Goal: Transaction & Acquisition: Purchase product/service

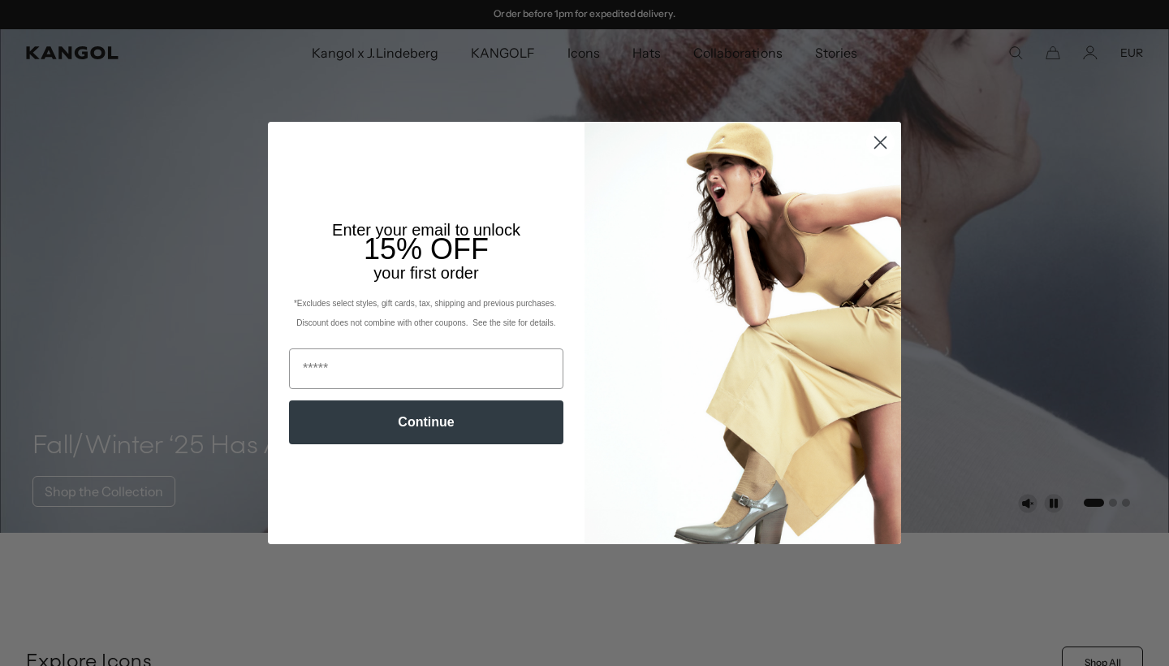
click at [887, 137] on circle "Close dialog" at bounding box center [880, 142] width 27 height 27
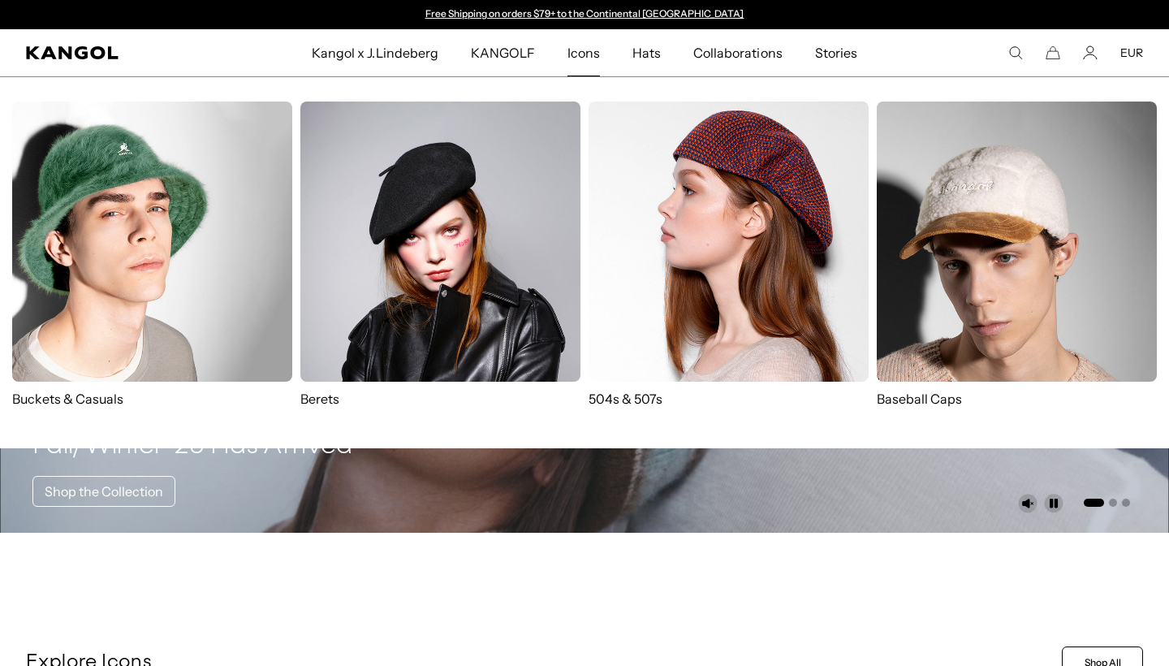
click at [429, 209] on img at bounding box center [440, 241] width 280 height 280
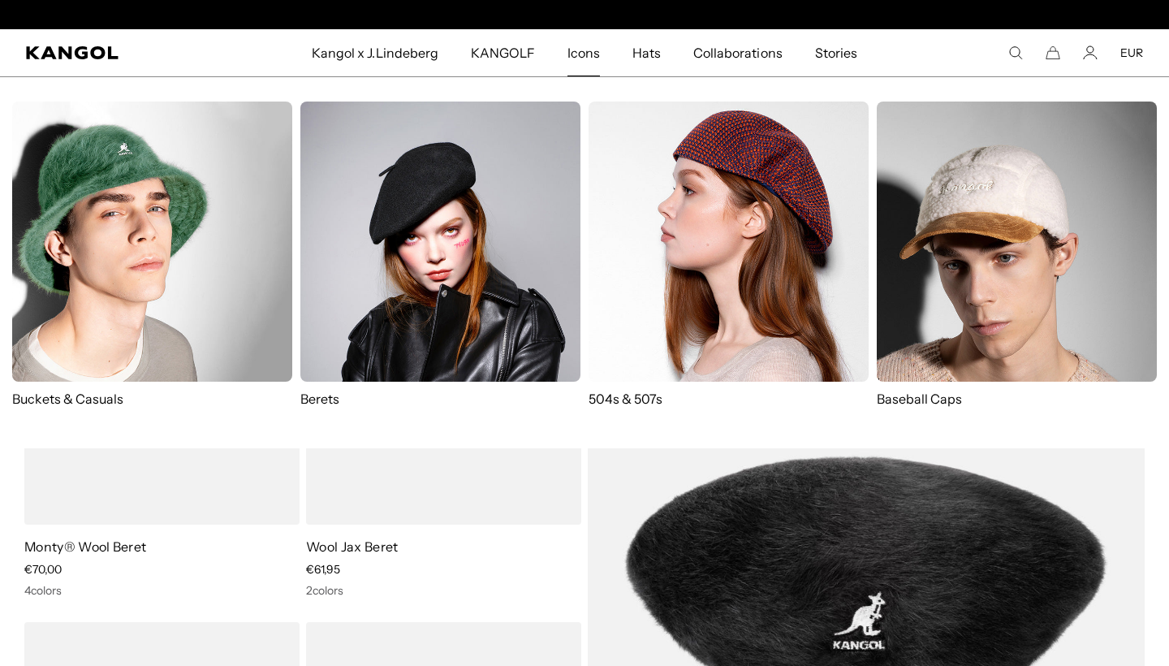
scroll to position [0, 334]
click at [683, 203] on img at bounding box center [729, 241] width 280 height 280
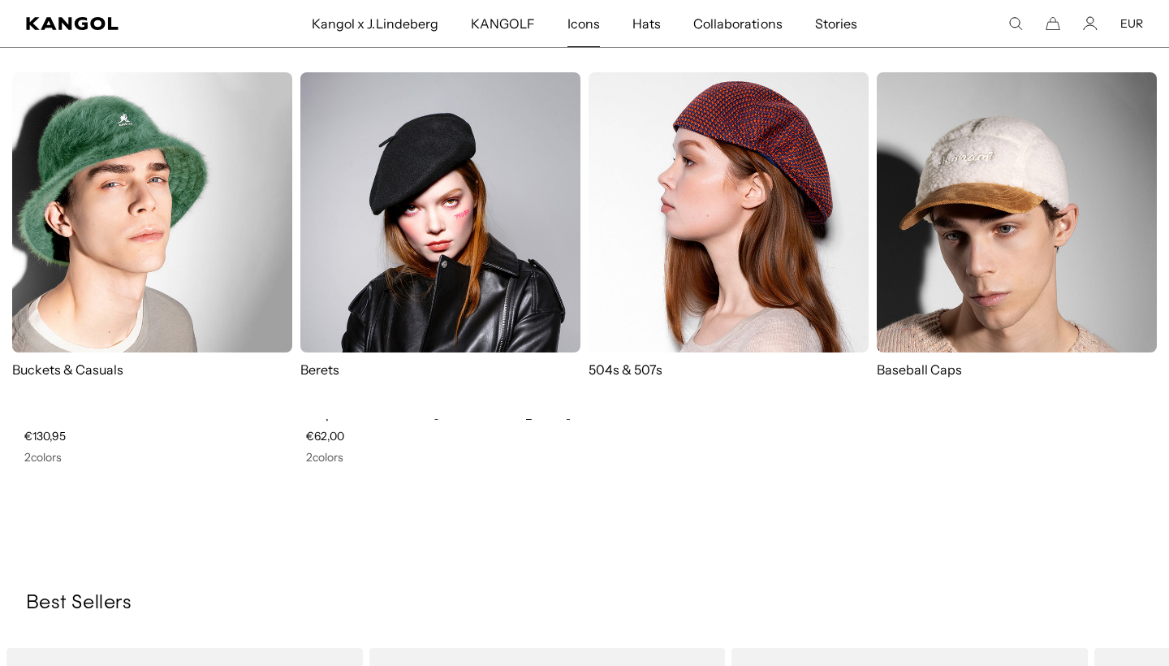
scroll to position [0, 334]
click at [475, 193] on img at bounding box center [440, 212] width 280 height 280
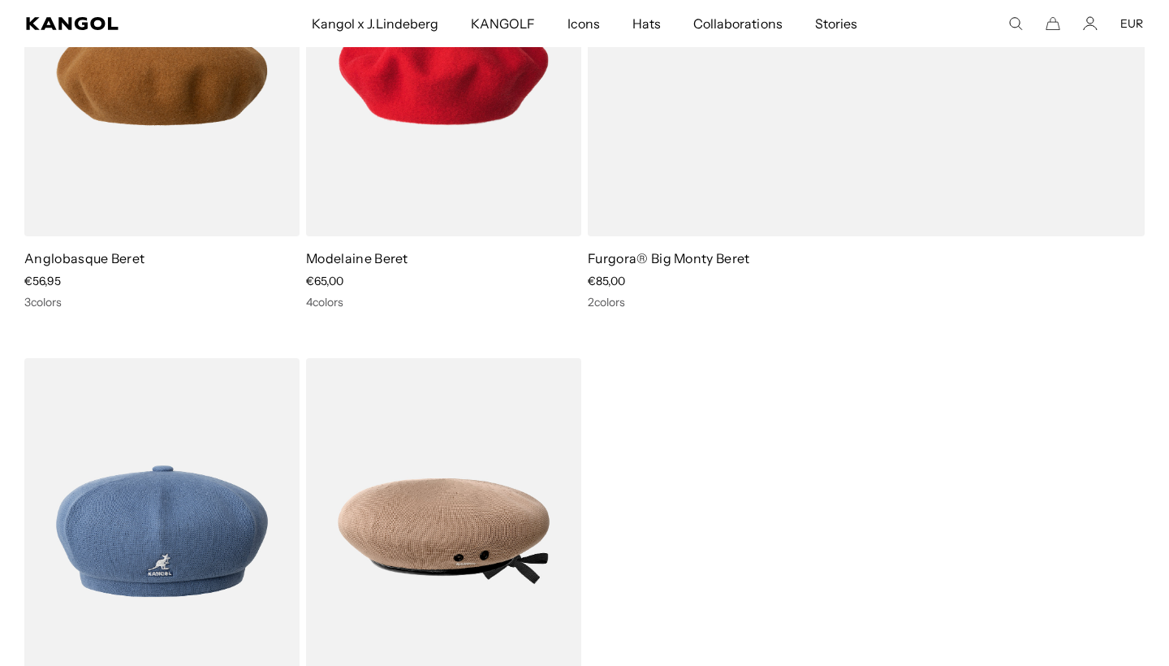
scroll to position [882, 0]
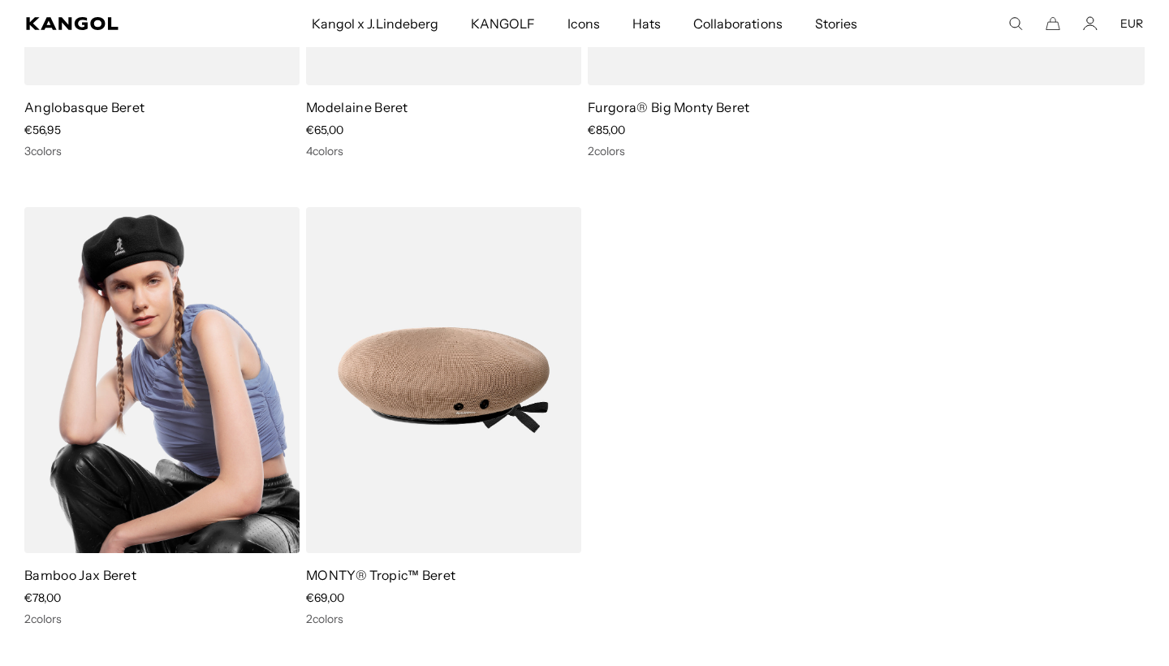
click at [151, 402] on img at bounding box center [161, 380] width 275 height 346
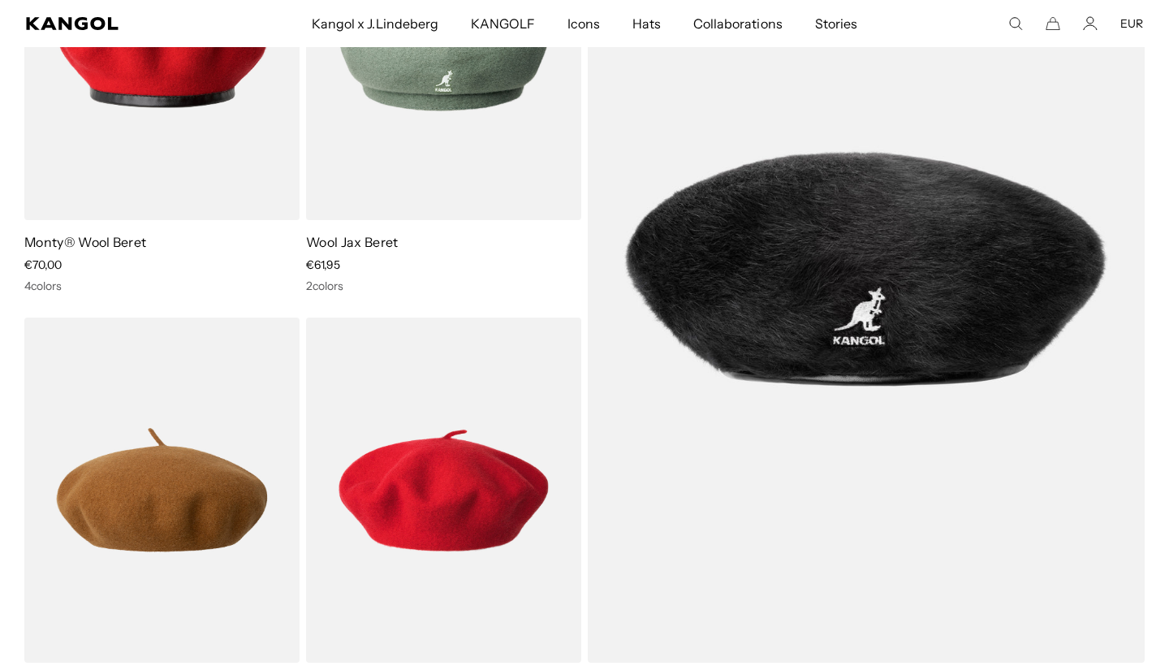
scroll to position [253, 0]
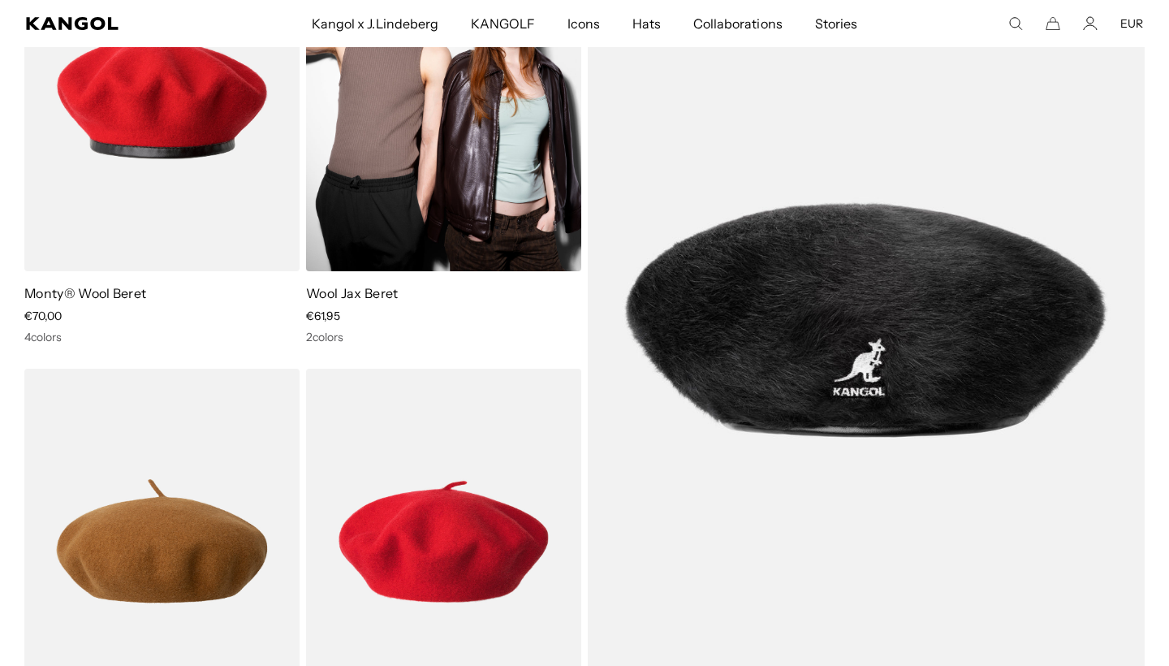
click at [395, 162] on img at bounding box center [443, 98] width 275 height 346
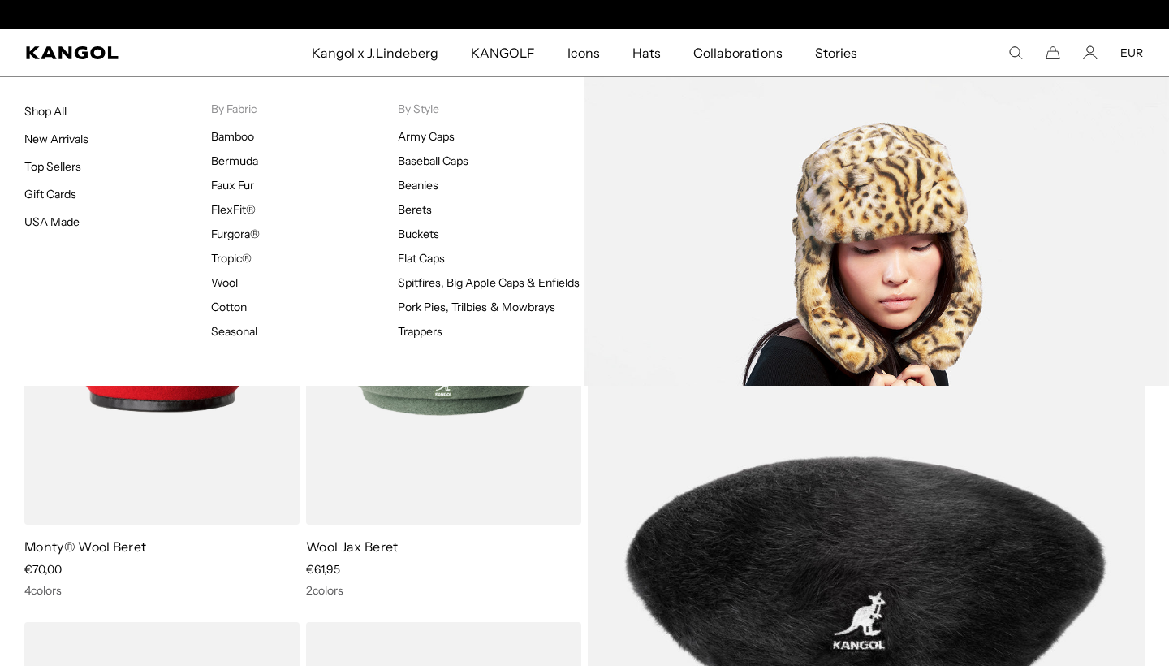
scroll to position [0, 0]
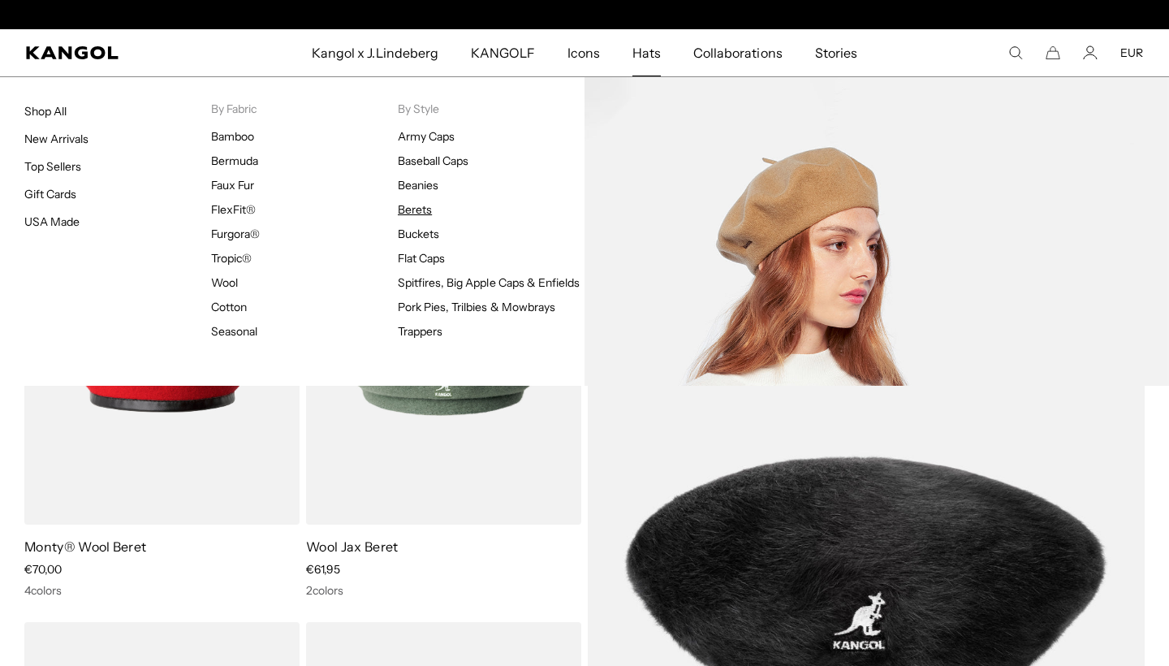
click at [408, 213] on link "Berets" at bounding box center [415, 209] width 34 height 15
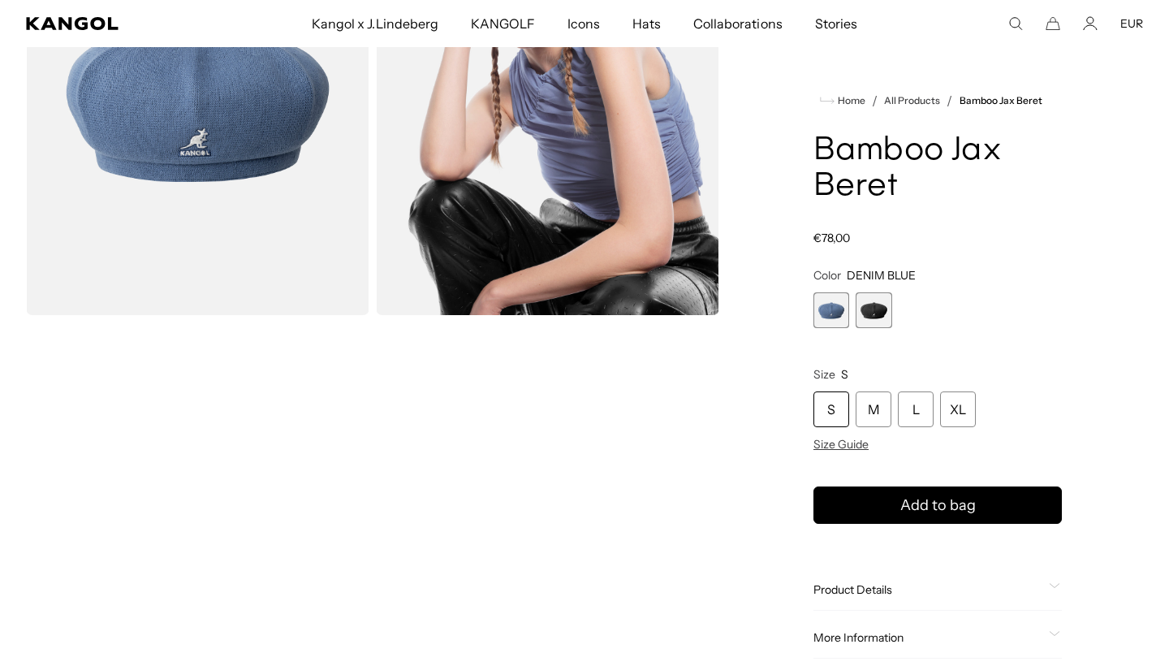
scroll to position [0, 334]
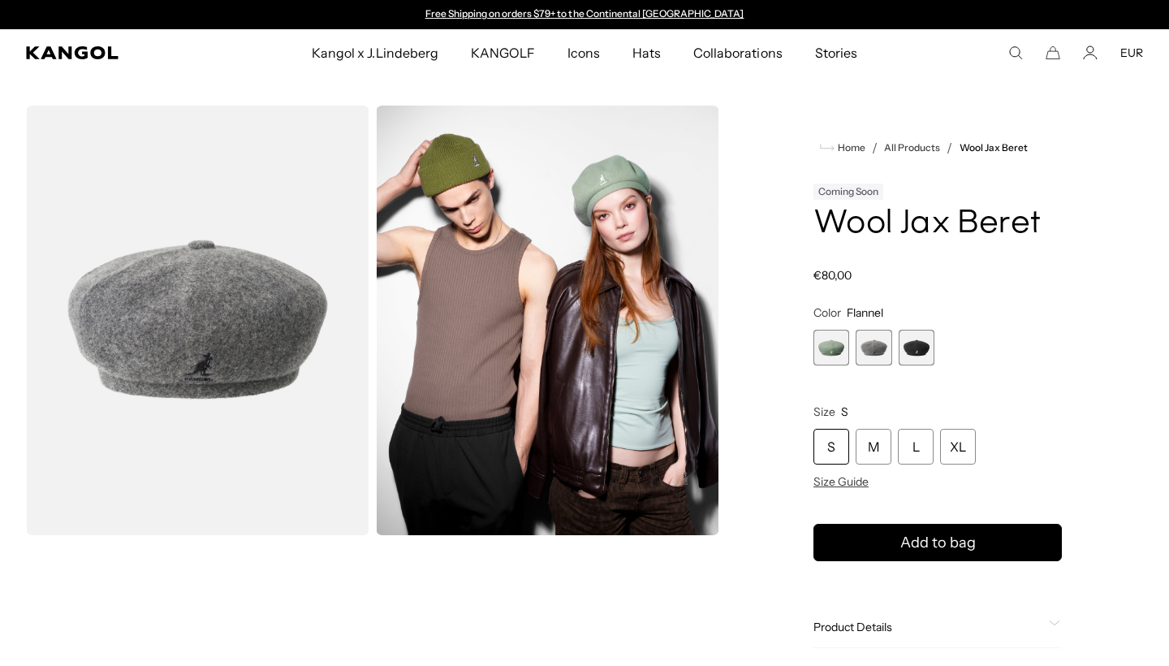
click at [918, 343] on span "3 of 3" at bounding box center [917, 348] width 36 height 36
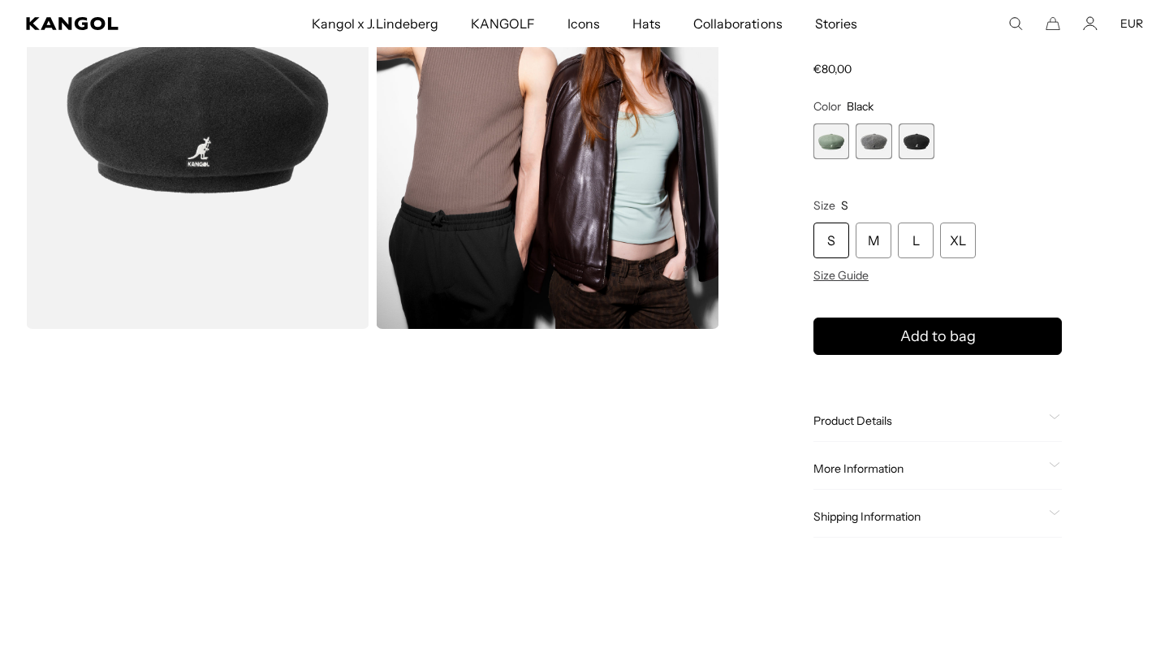
scroll to position [207, 0]
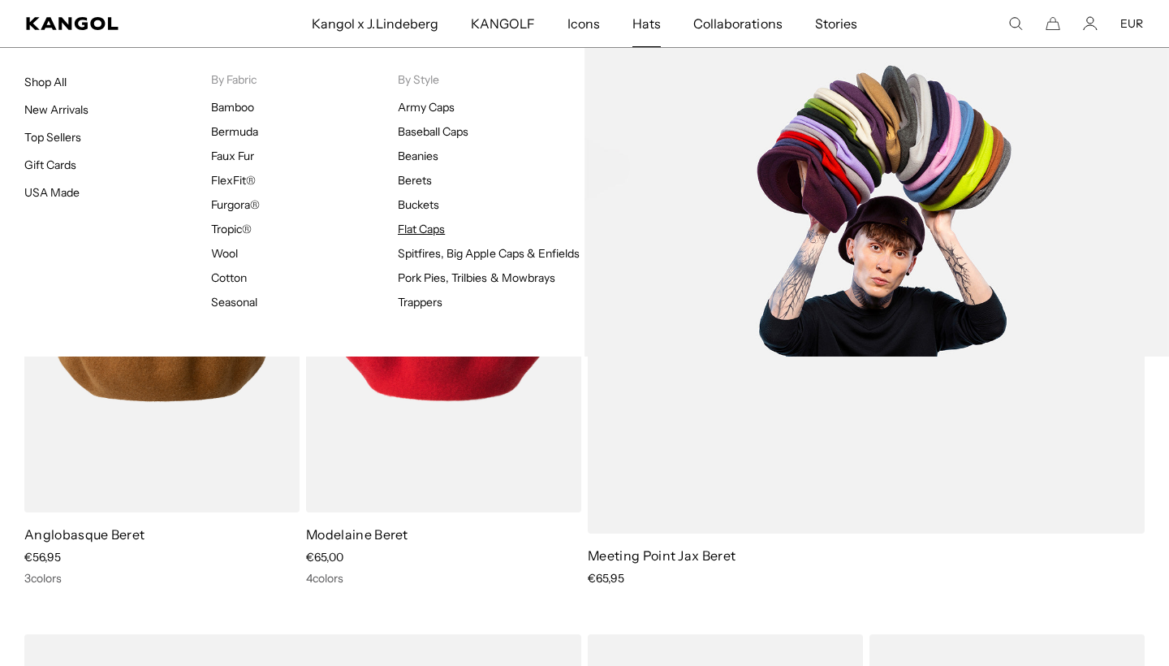
scroll to position [0, 334]
click at [416, 229] on link "Flat Caps" at bounding box center [421, 229] width 47 height 15
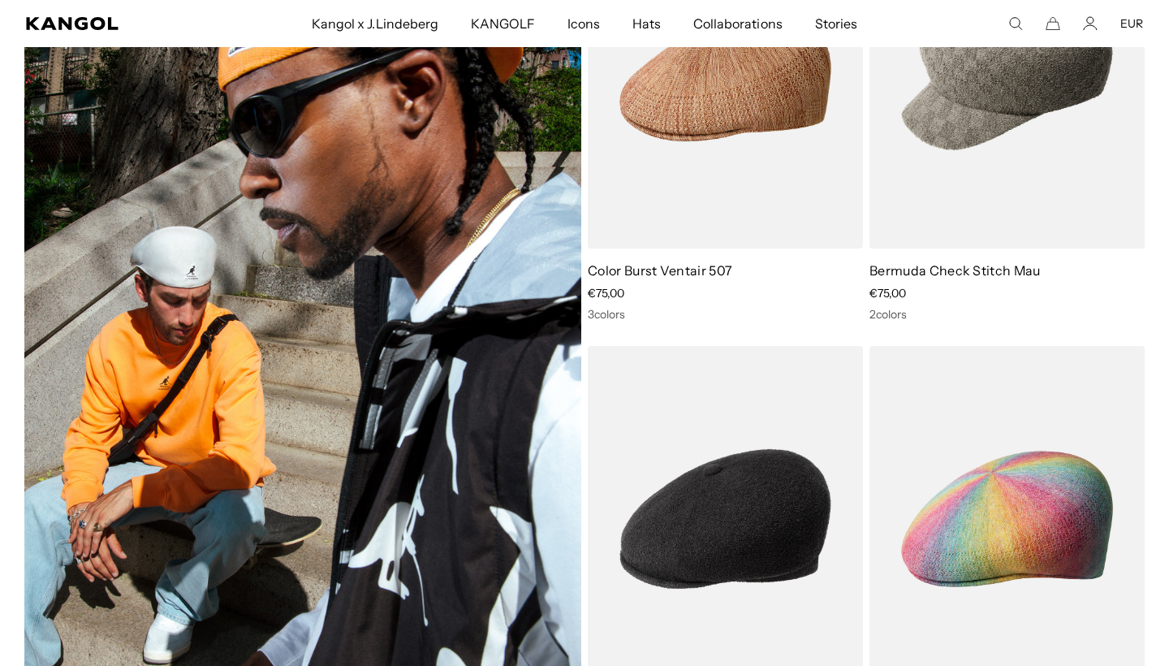
scroll to position [0, 334]
click at [472, 351] on img at bounding box center [302, 297] width 557 height 788
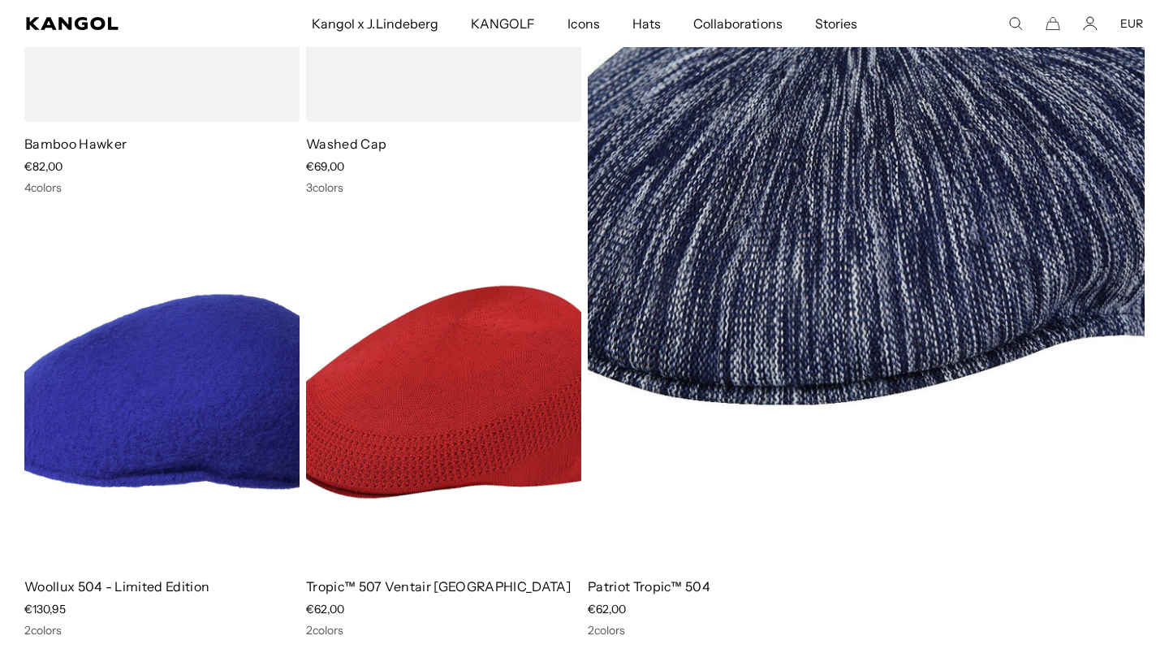
scroll to position [0, 0]
click at [182, 373] on img at bounding box center [161, 392] width 275 height 346
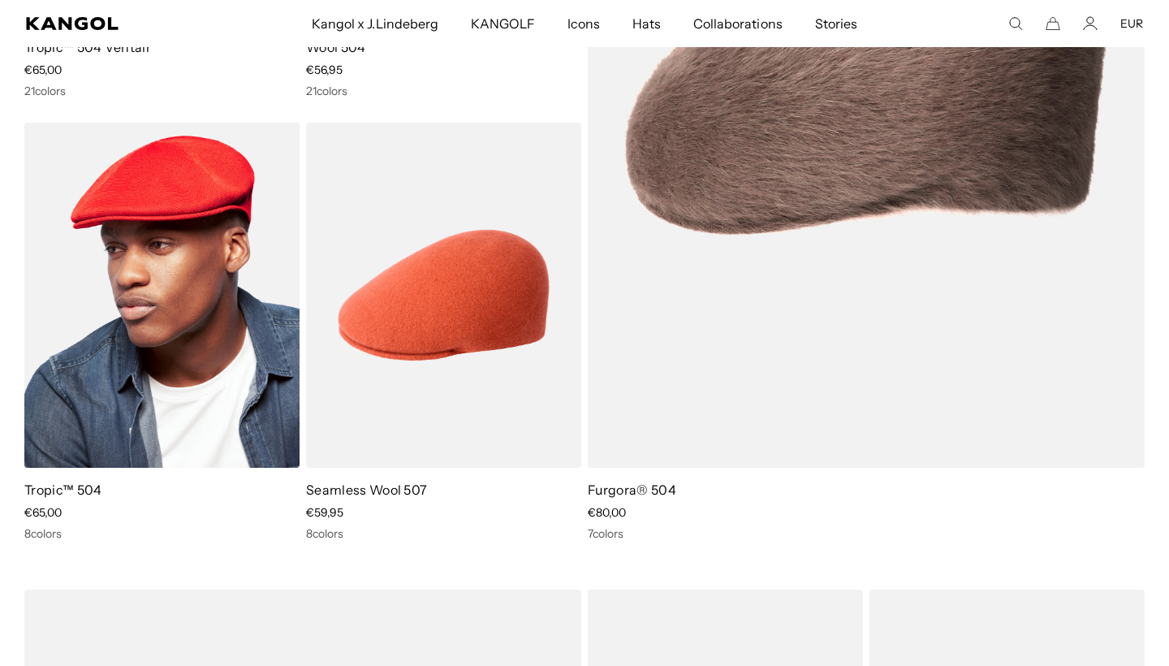
scroll to position [498, 0]
click at [148, 369] on img at bounding box center [161, 296] width 275 height 346
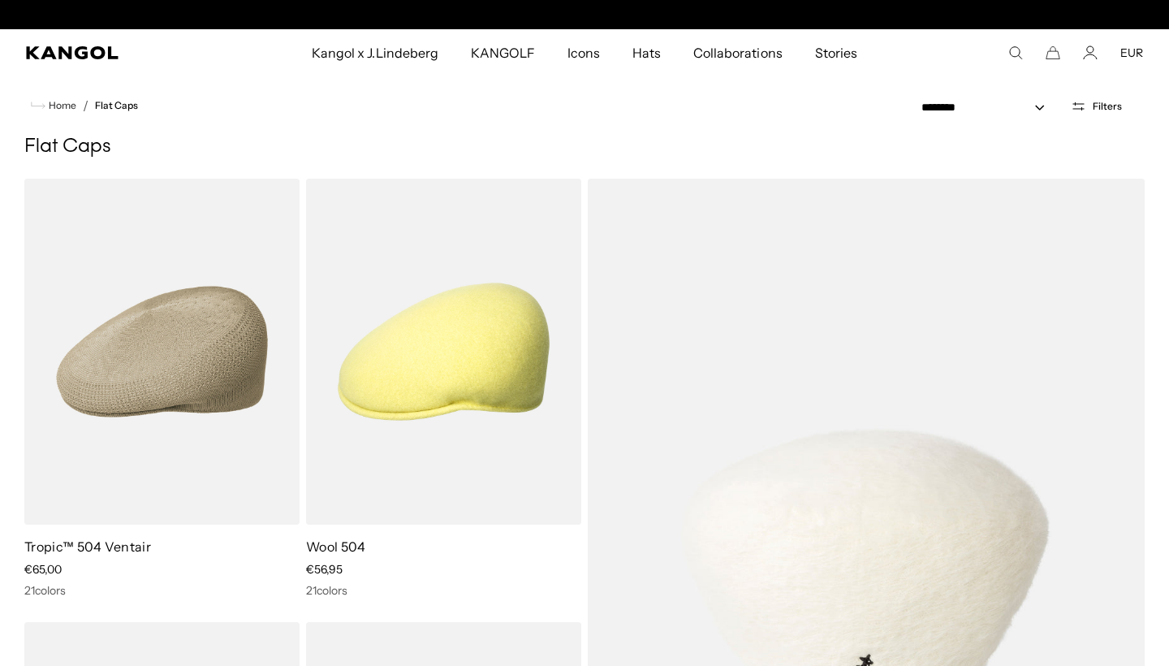
scroll to position [0, 0]
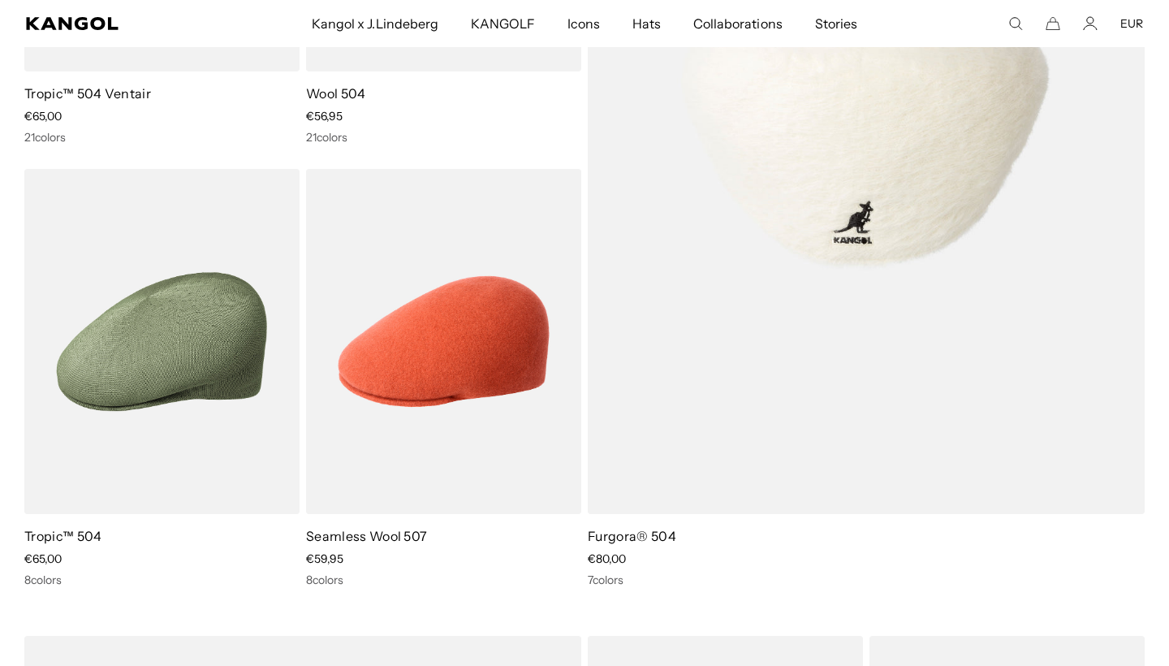
click at [778, 244] on img at bounding box center [866, 120] width 557 height 788
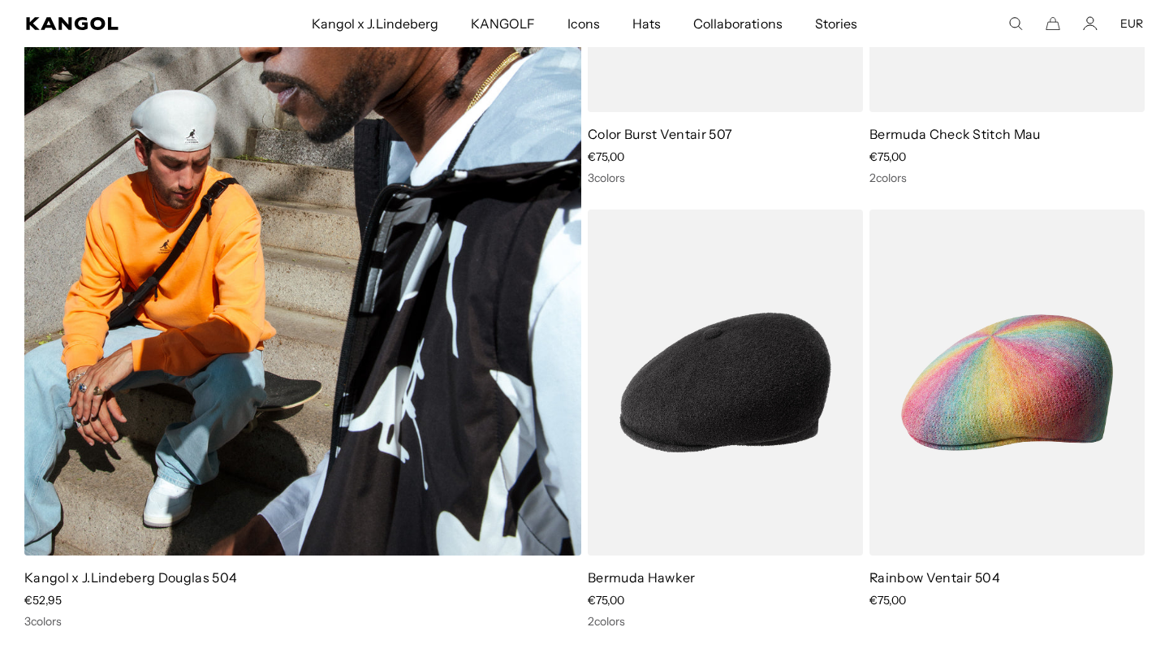
scroll to position [6800, 0]
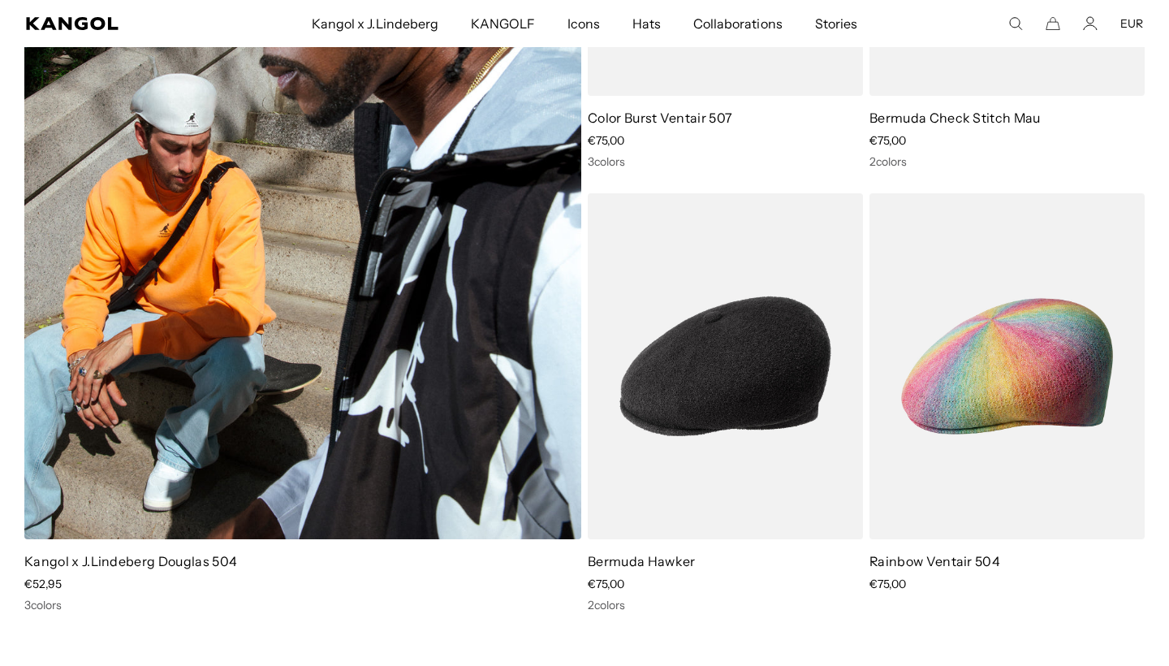
click at [447, 235] on img at bounding box center [302, 144] width 557 height 788
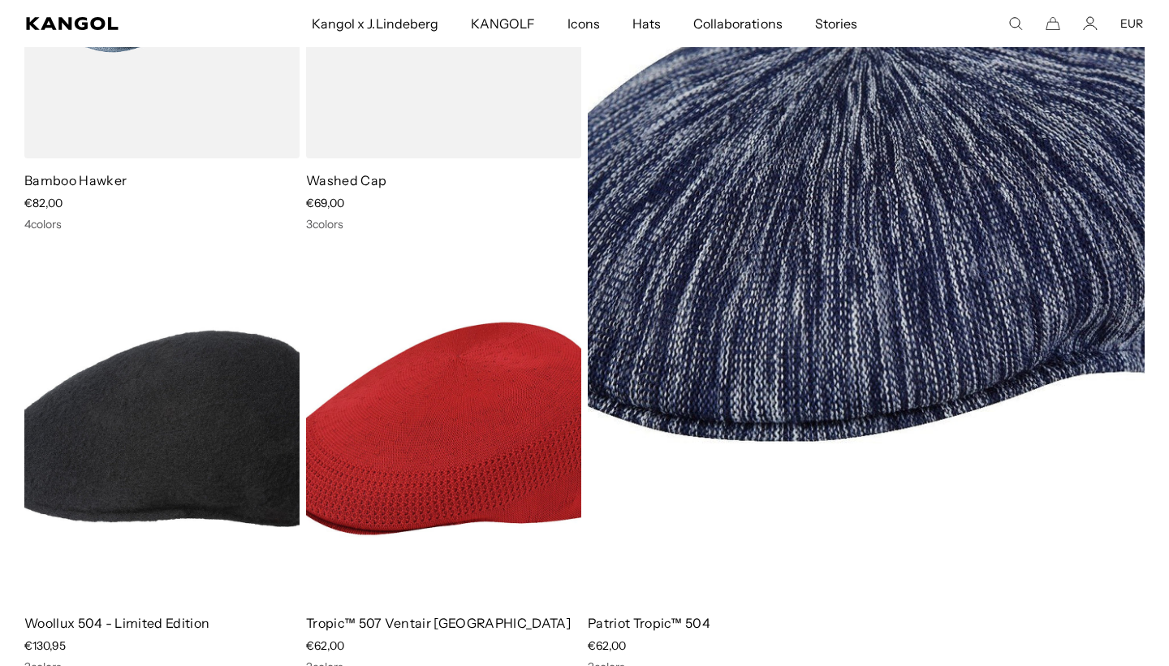
scroll to position [5811, 0]
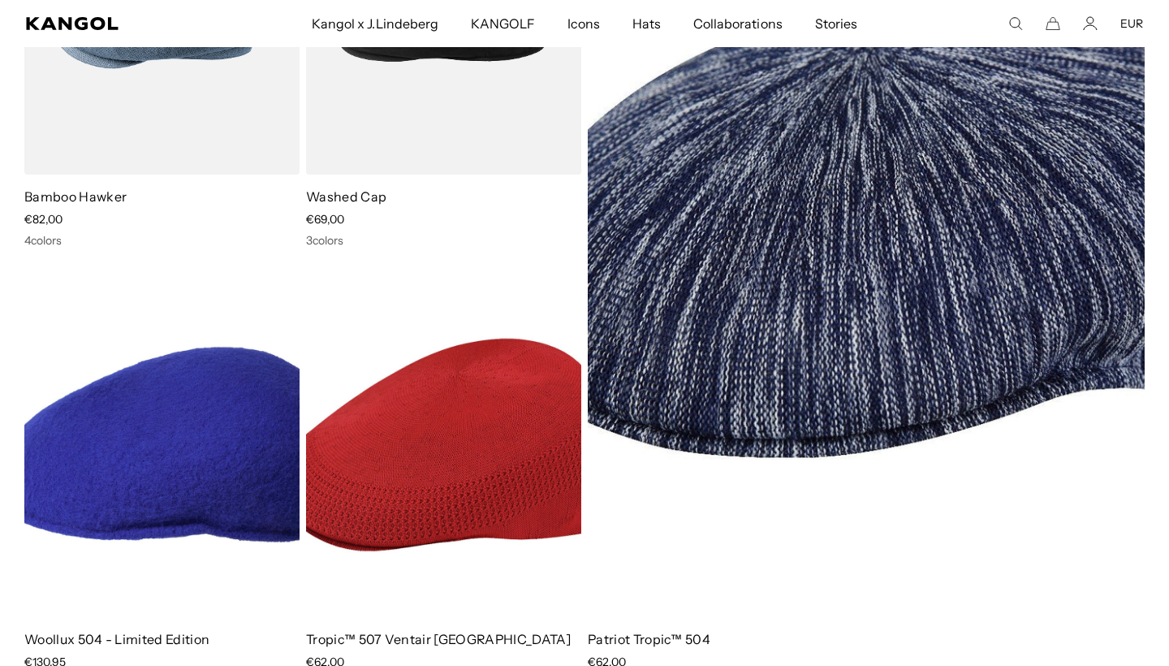
click at [152, 440] on img at bounding box center [161, 445] width 275 height 346
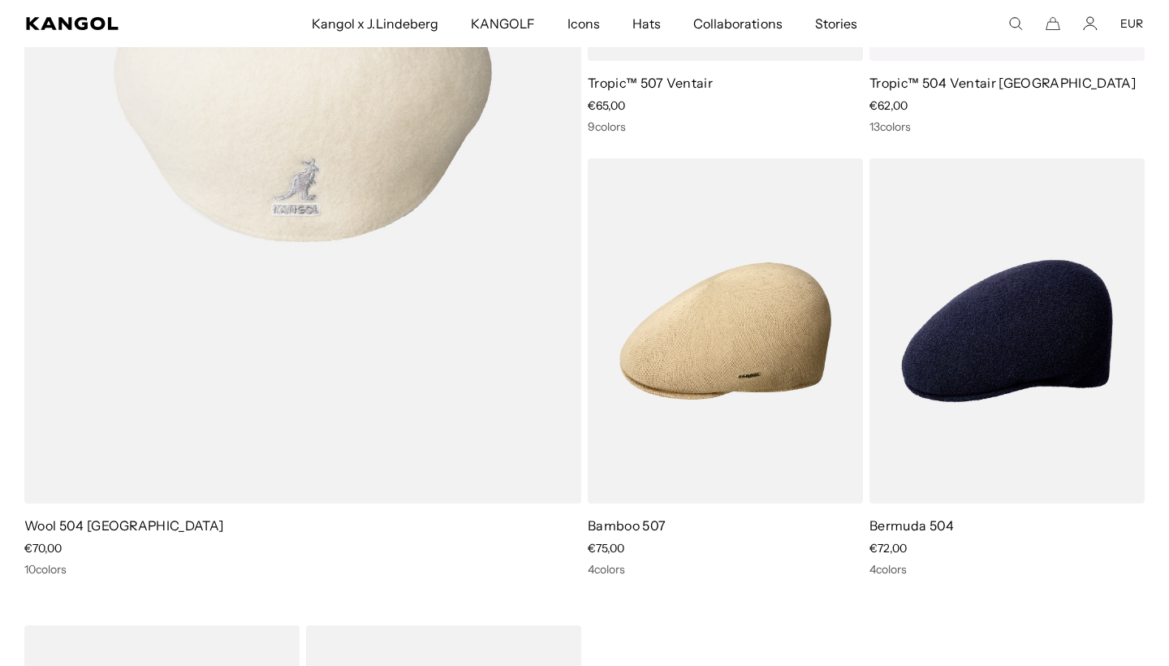
scroll to position [0, 334]
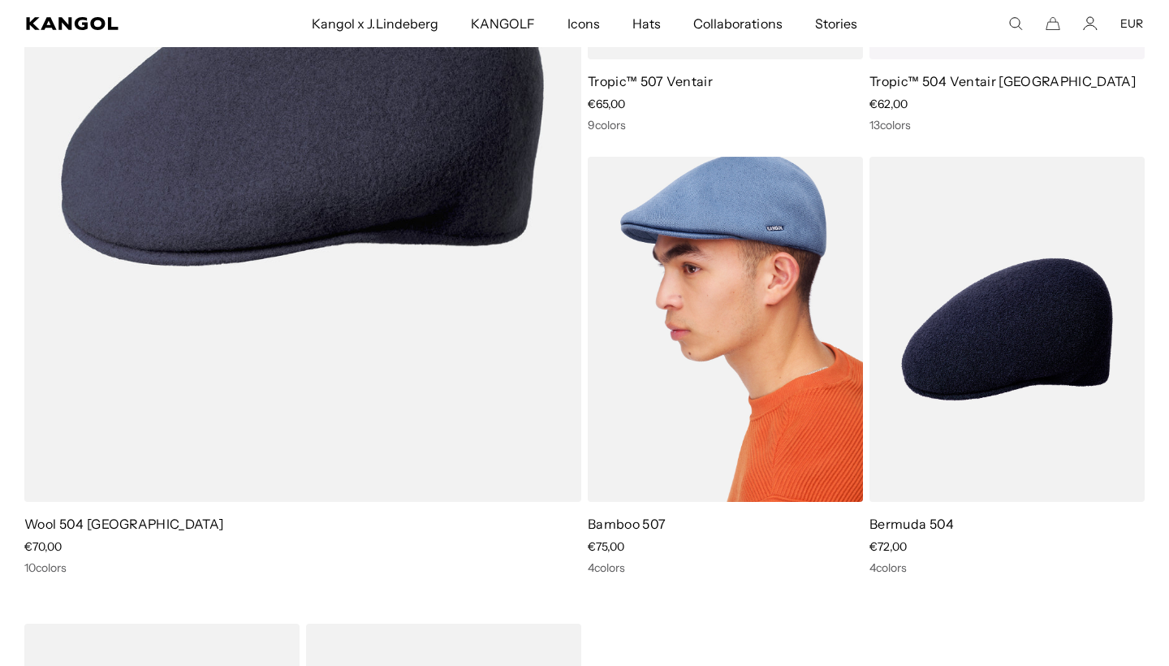
click at [722, 360] on img at bounding box center [725, 330] width 275 height 346
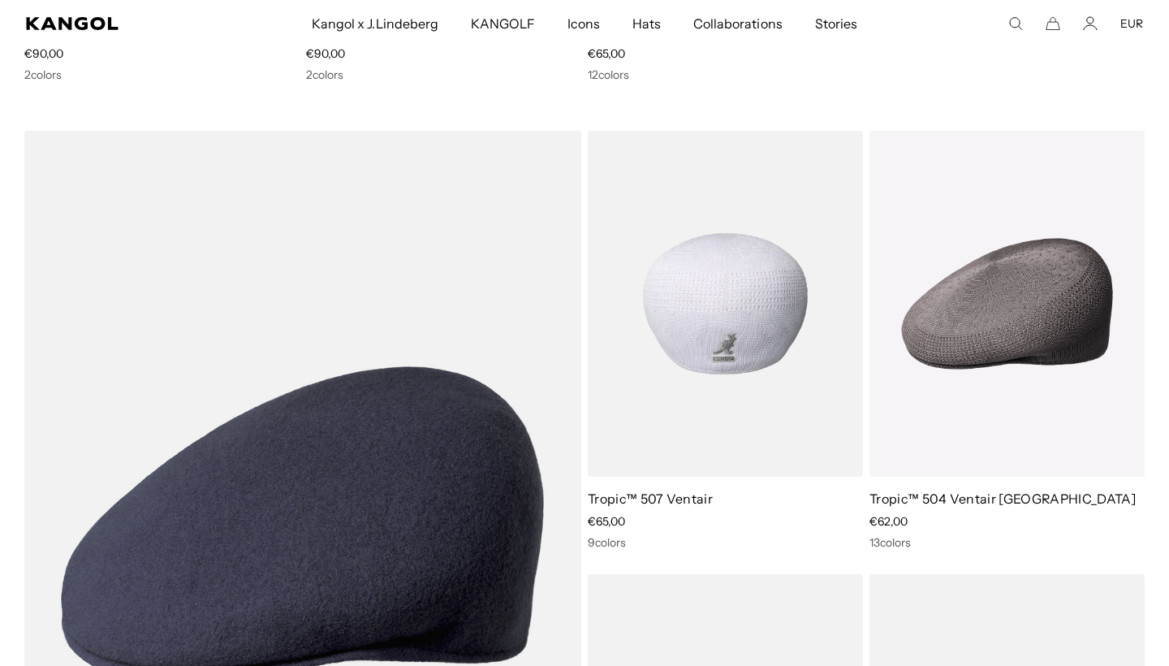
scroll to position [4593, 0]
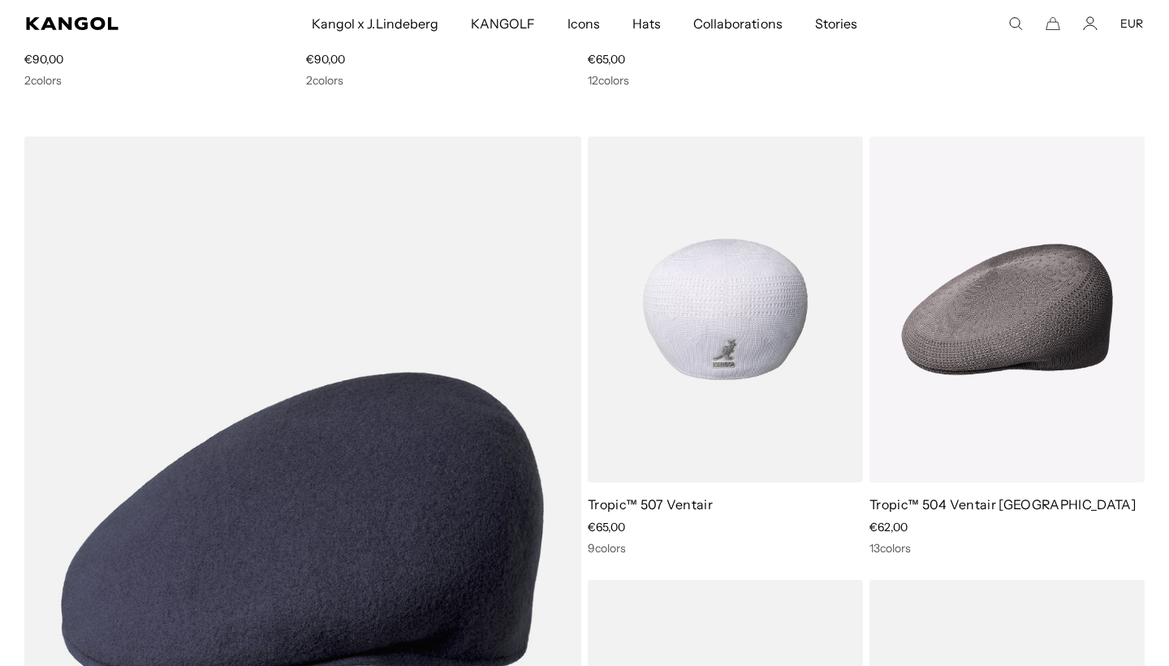
click at [730, 315] on img at bounding box center [725, 309] width 275 height 346
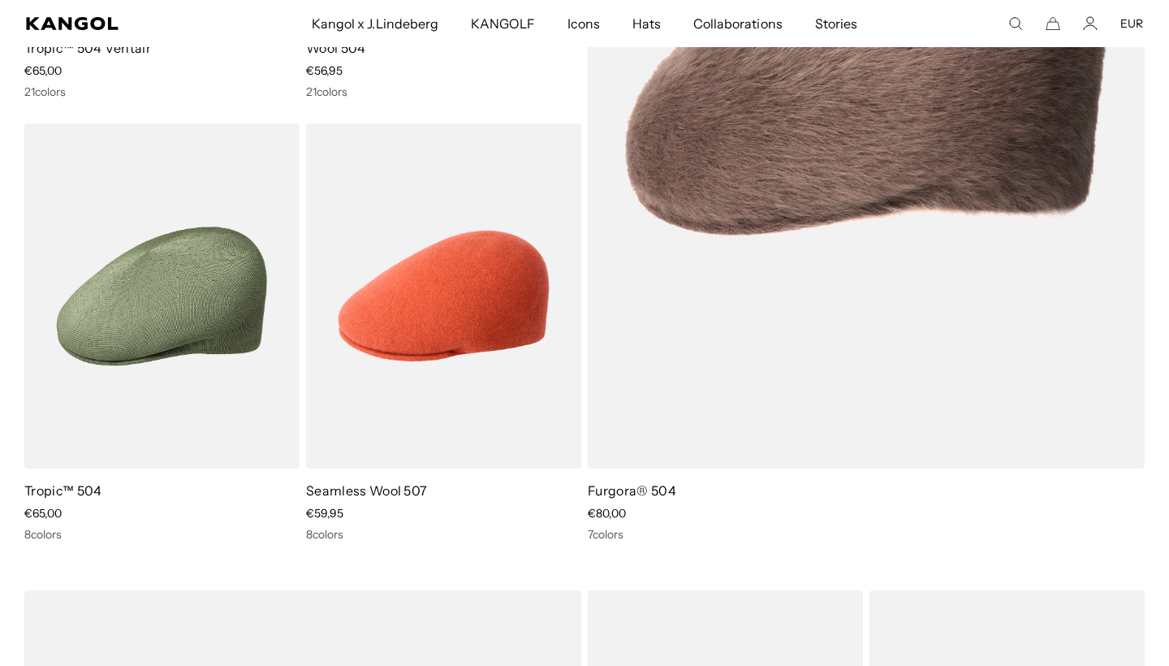
scroll to position [495, 0]
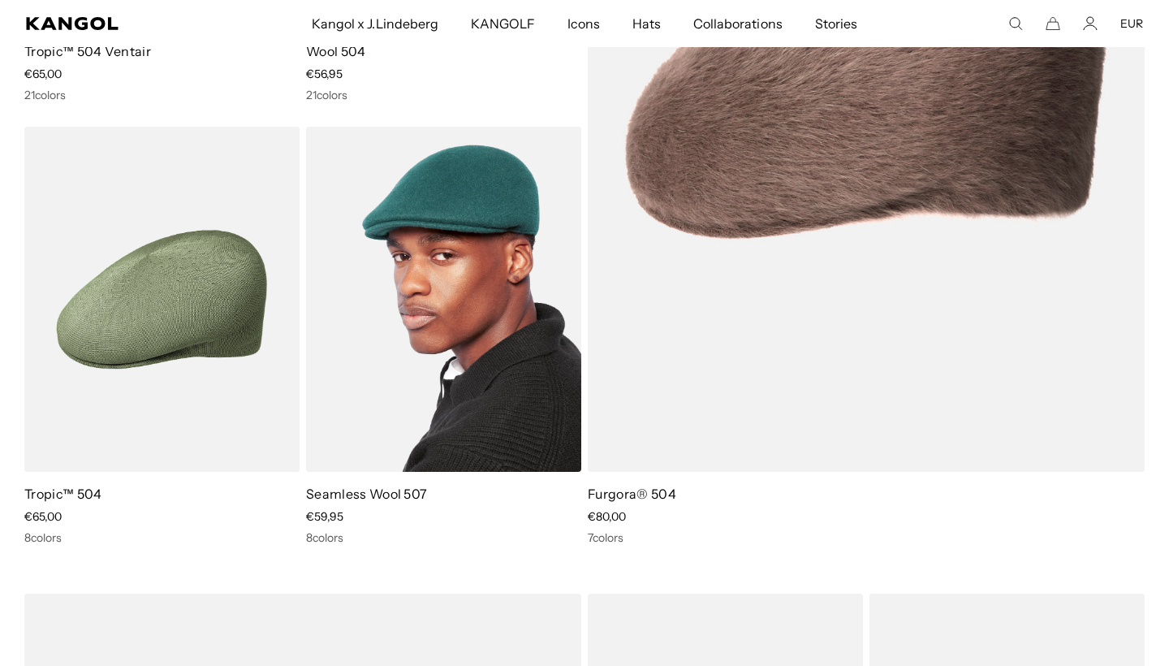
click at [461, 294] on img at bounding box center [443, 300] width 275 height 346
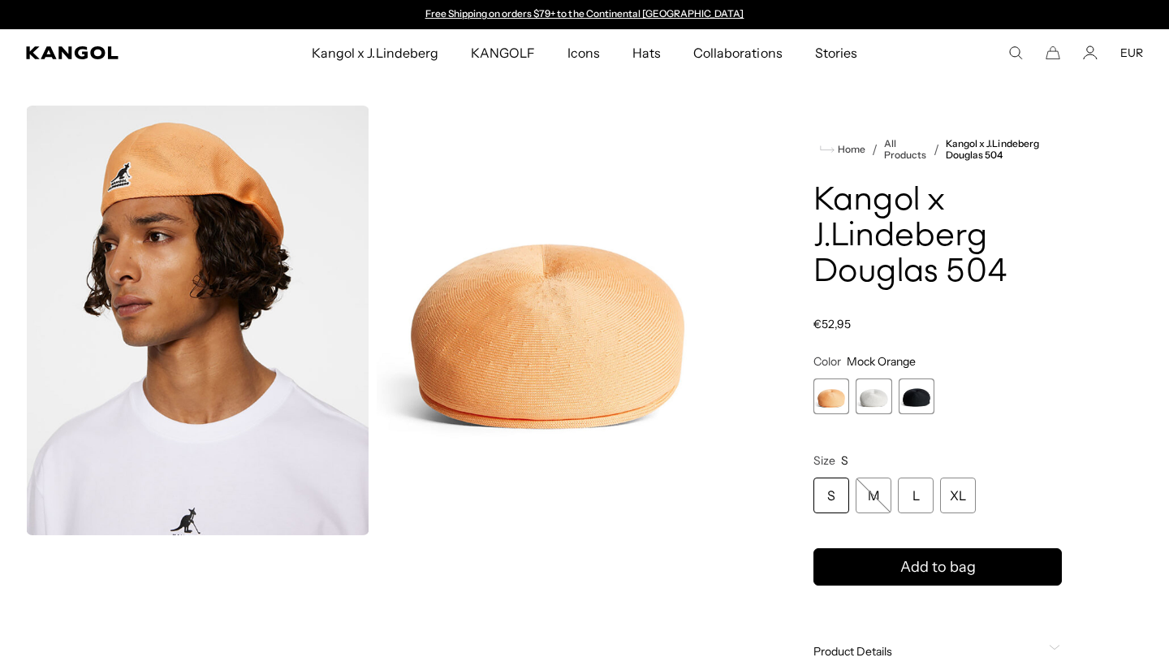
click at [918, 400] on span "3 of 3" at bounding box center [917, 396] width 36 height 36
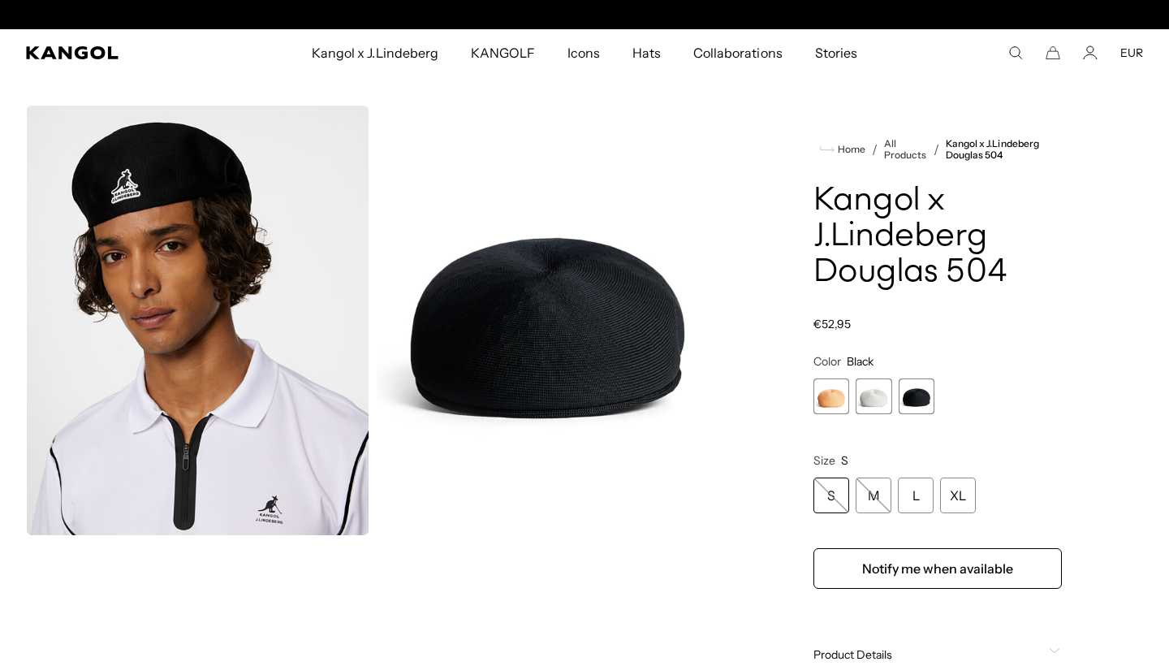
scroll to position [0, 334]
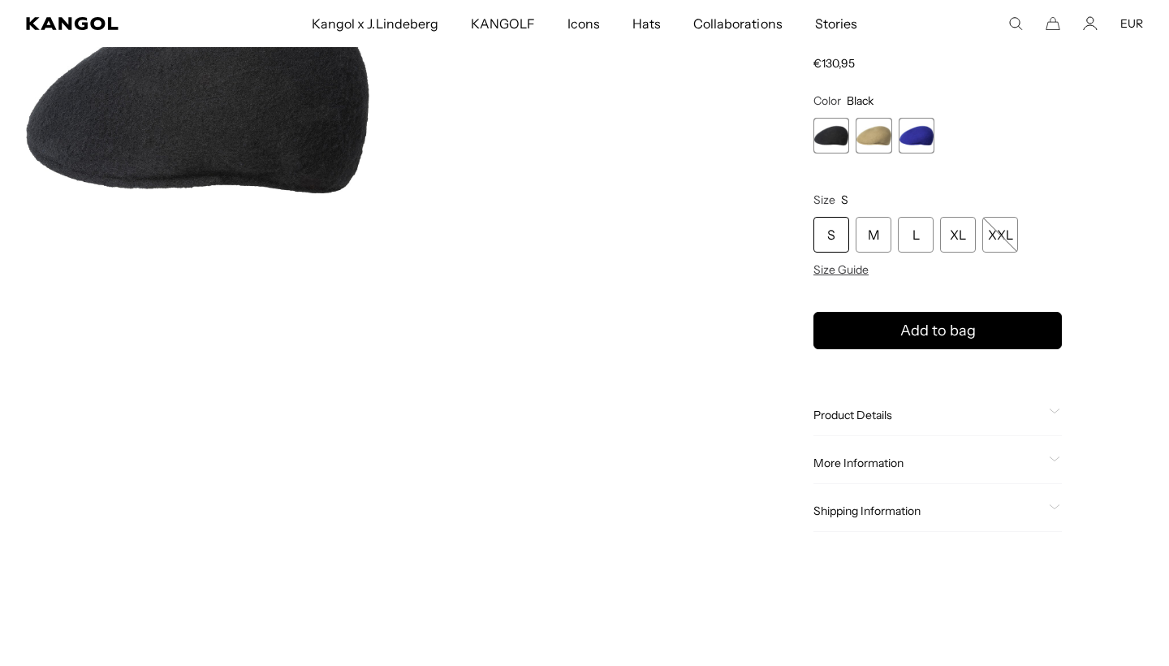
scroll to position [0, 334]
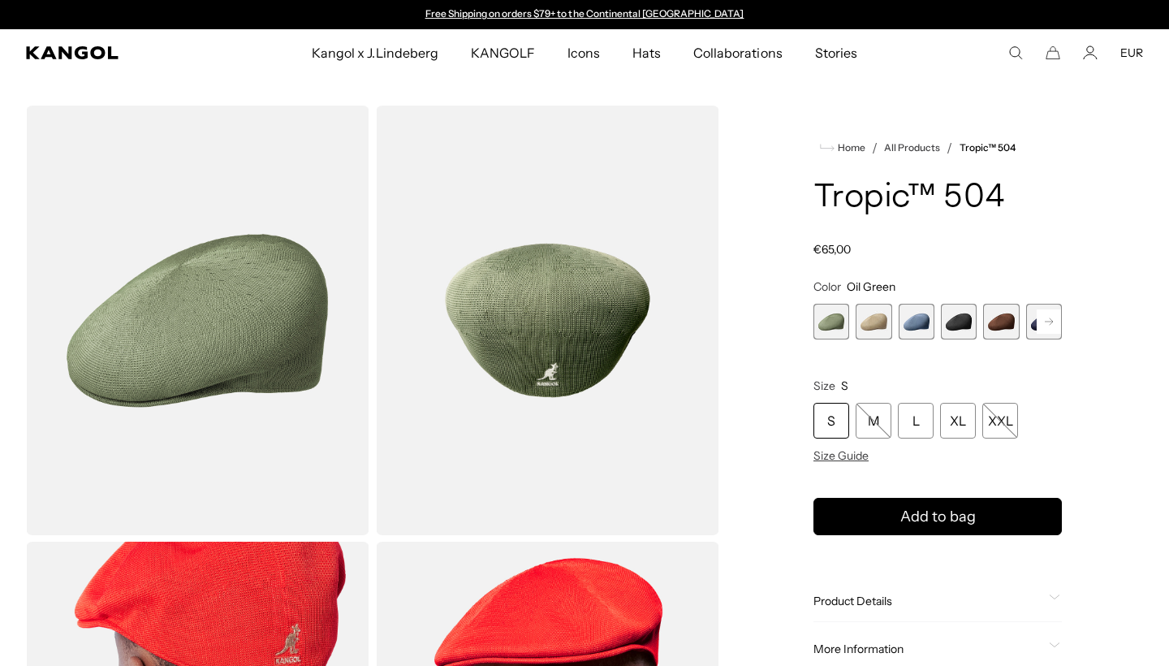
click at [1043, 322] on rect at bounding box center [1049, 321] width 24 height 24
click at [1004, 319] on span "6 of 9" at bounding box center [1001, 322] width 36 height 36
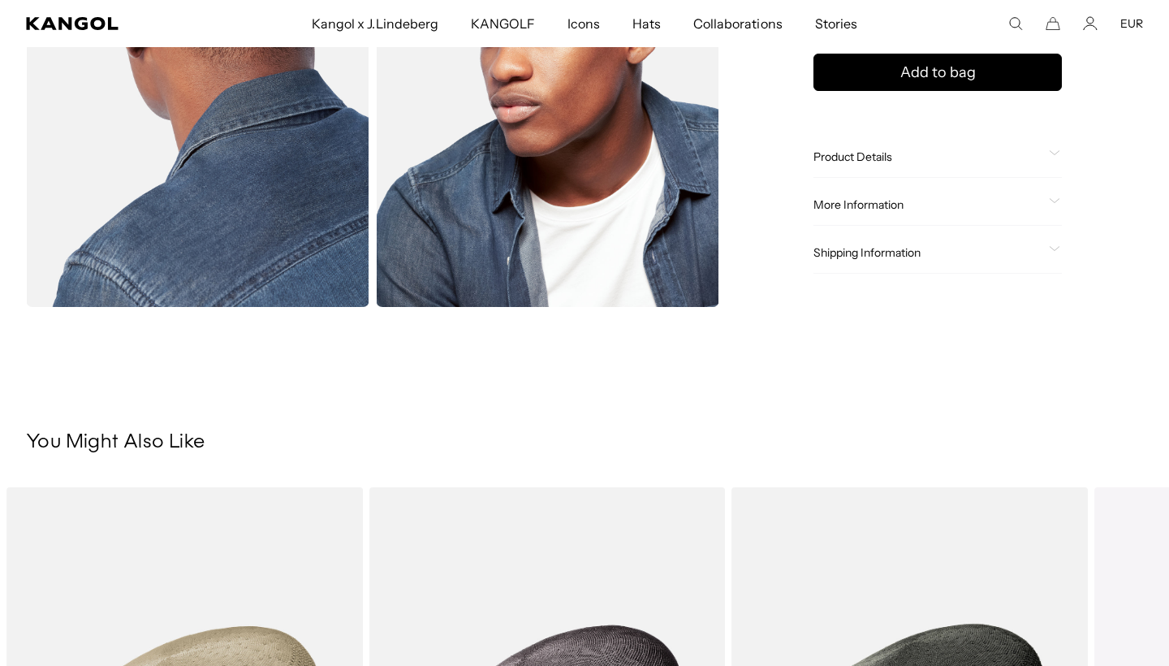
scroll to position [672, 0]
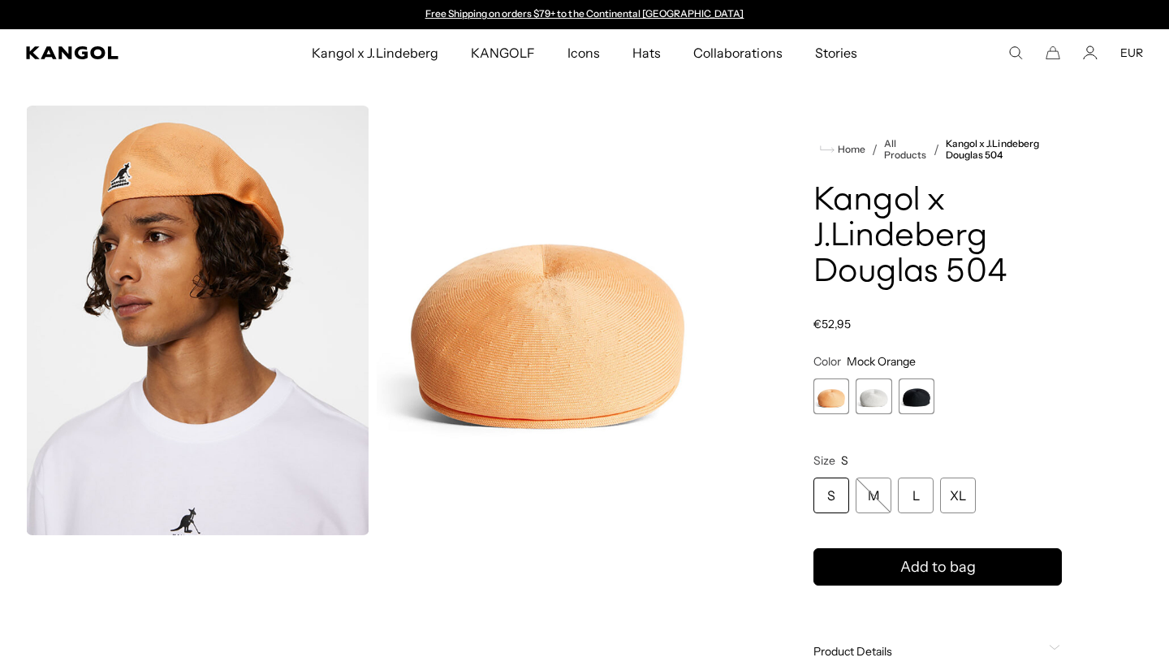
click at [912, 408] on span "3 of 3" at bounding box center [917, 396] width 36 height 36
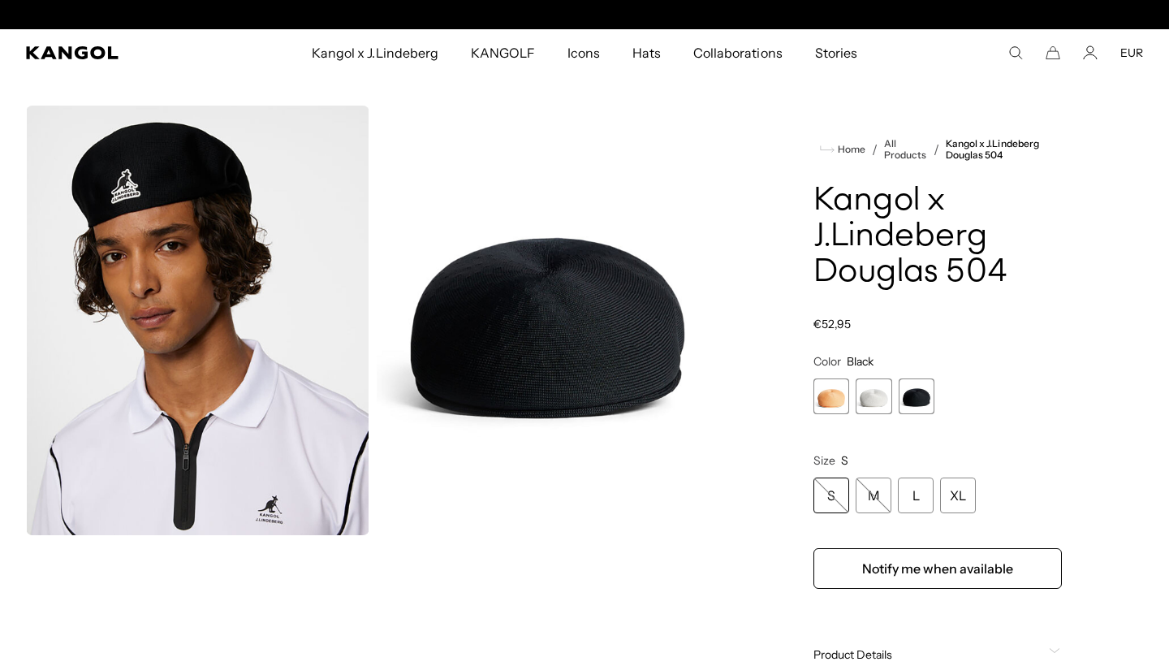
scroll to position [0, 334]
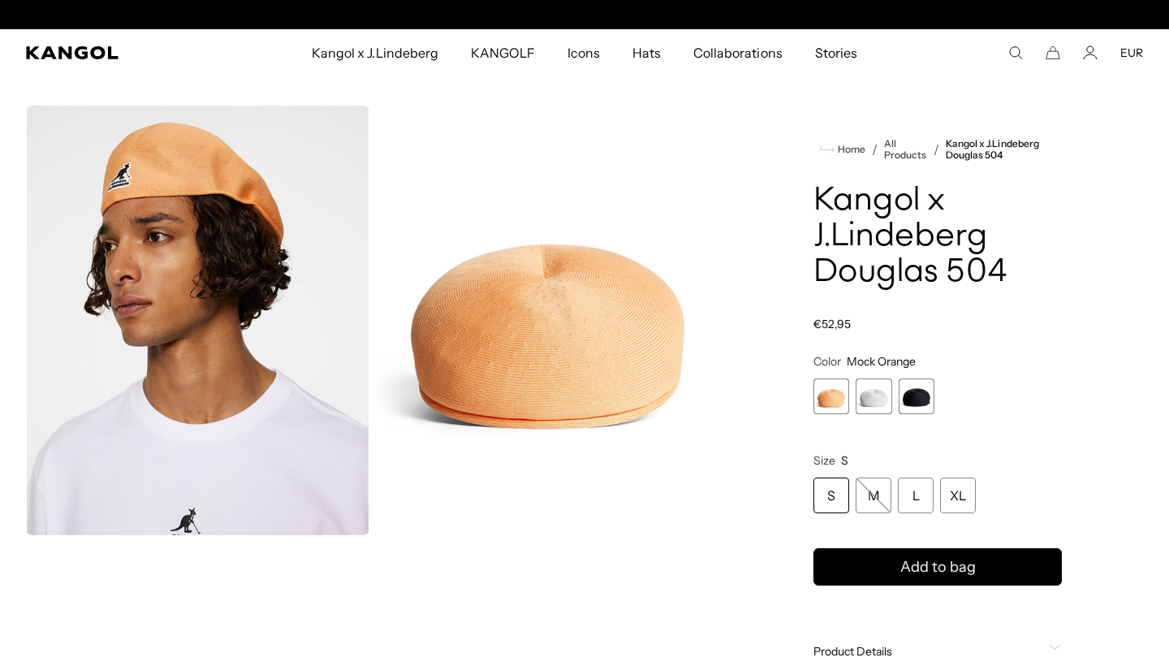
scroll to position [0, 334]
click at [908, 391] on span "3 of 3" at bounding box center [917, 396] width 36 height 36
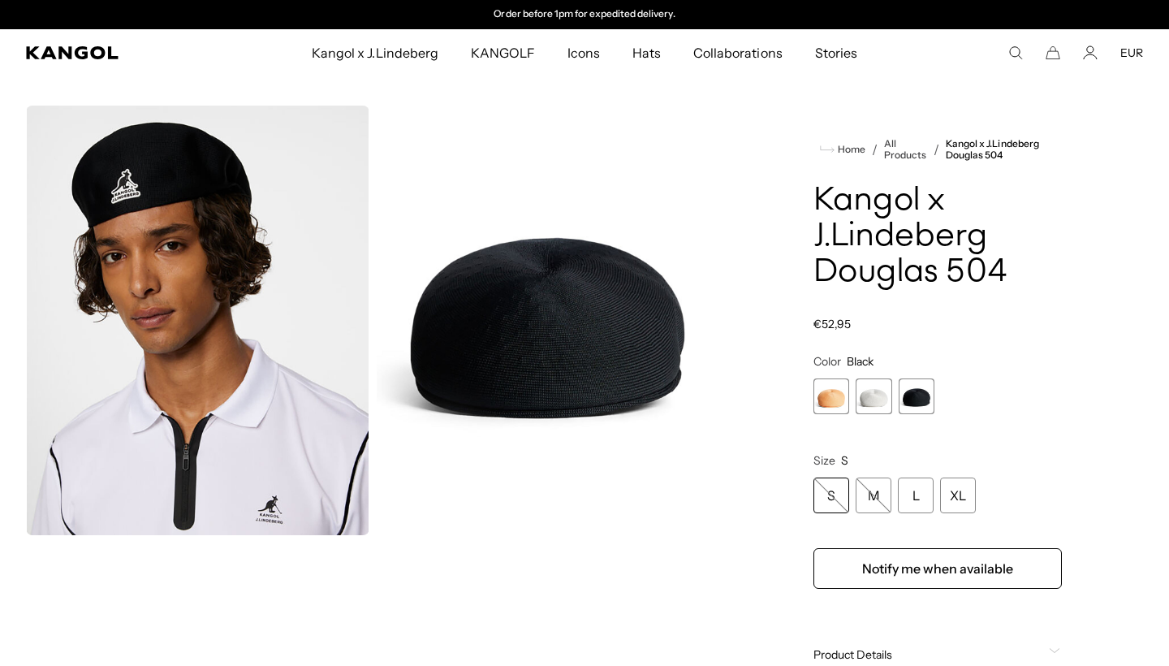
click at [871, 396] on span "2 of 3" at bounding box center [874, 396] width 36 height 36
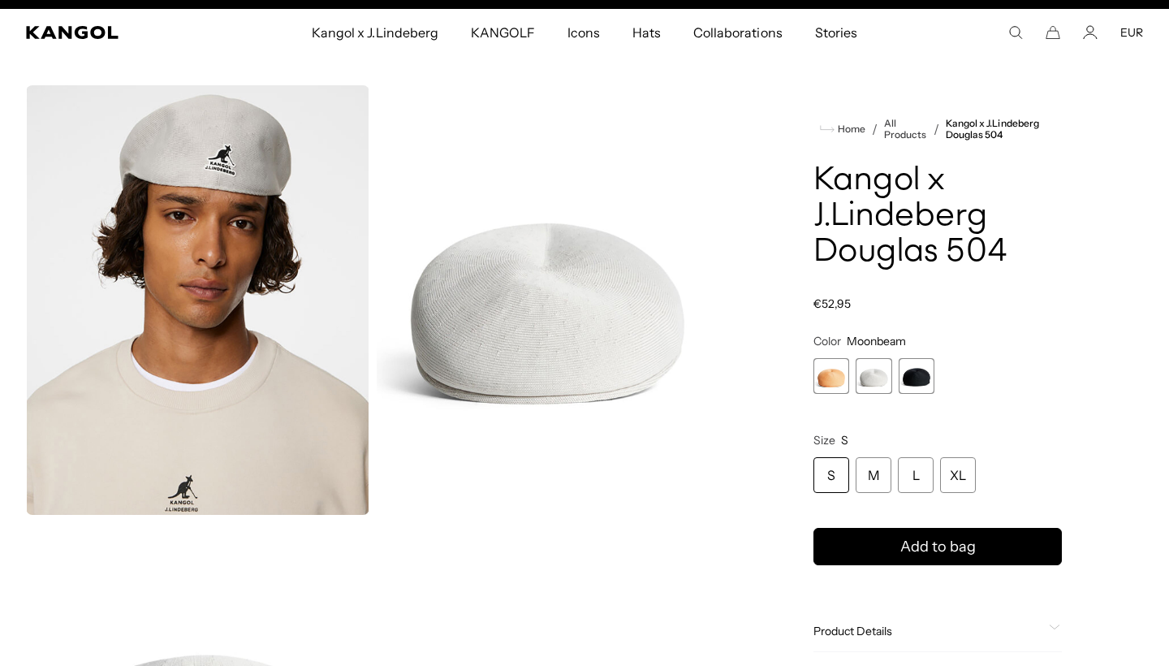
click at [926, 367] on span "3 of 3" at bounding box center [917, 376] width 36 height 36
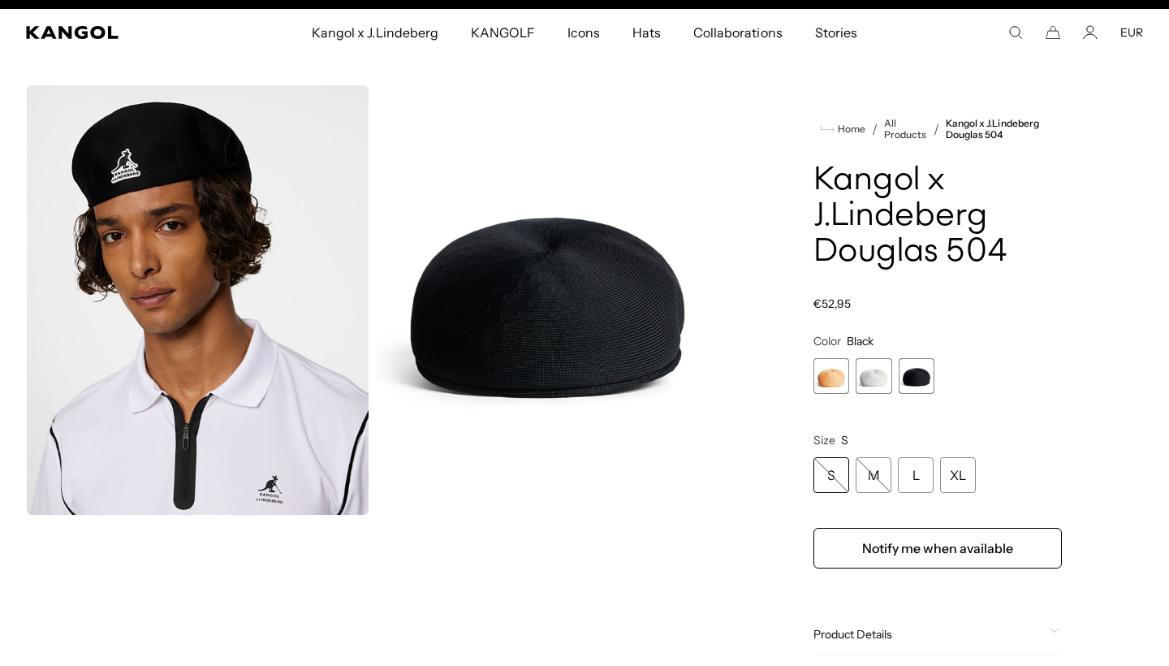
click at [883, 366] on span "2 of 3" at bounding box center [874, 376] width 36 height 36
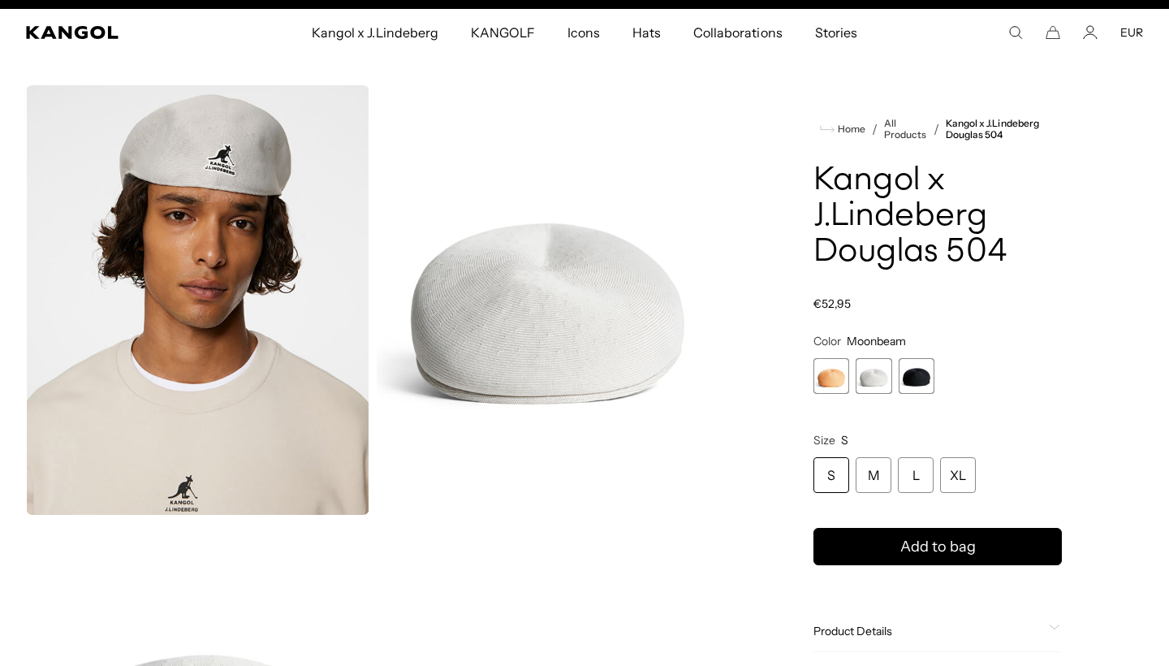
scroll to position [0, 334]
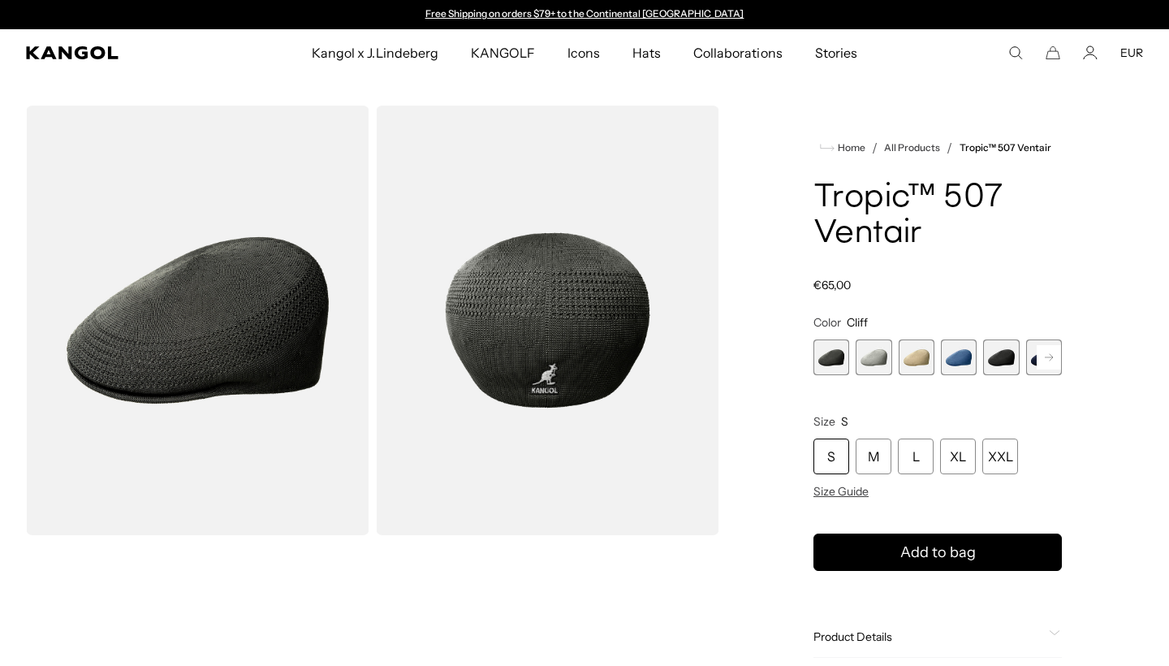
click at [863, 362] on span "2 of 9" at bounding box center [874, 357] width 36 height 36
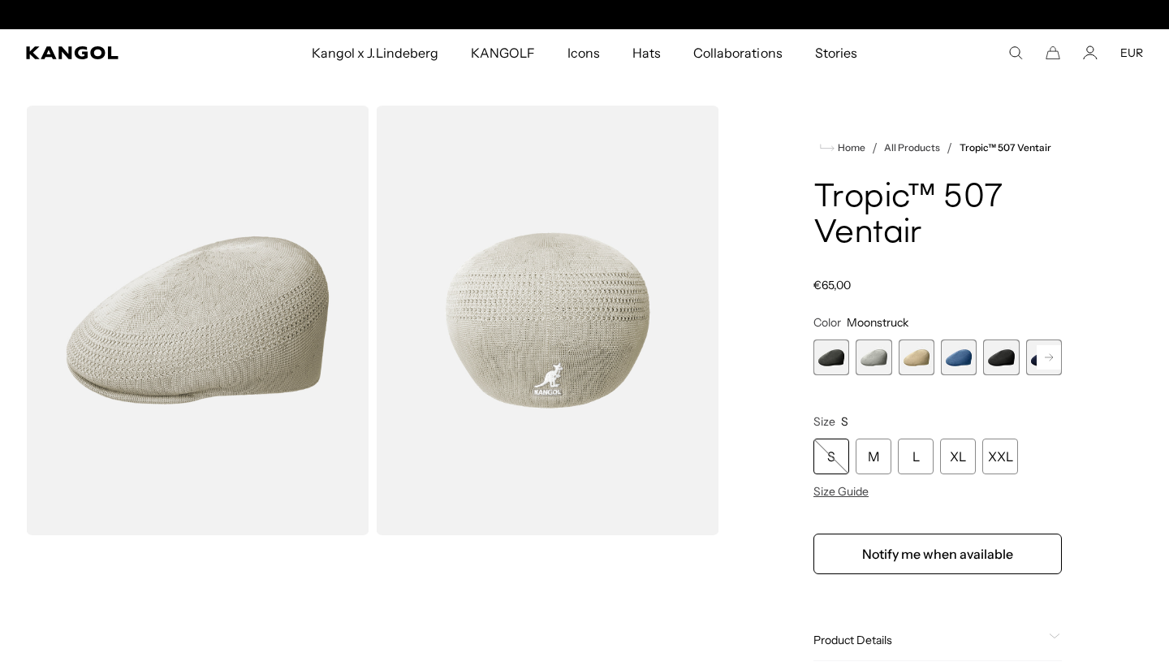
scroll to position [0, 334]
click at [837, 360] on span "1 of 9" at bounding box center [831, 357] width 36 height 36
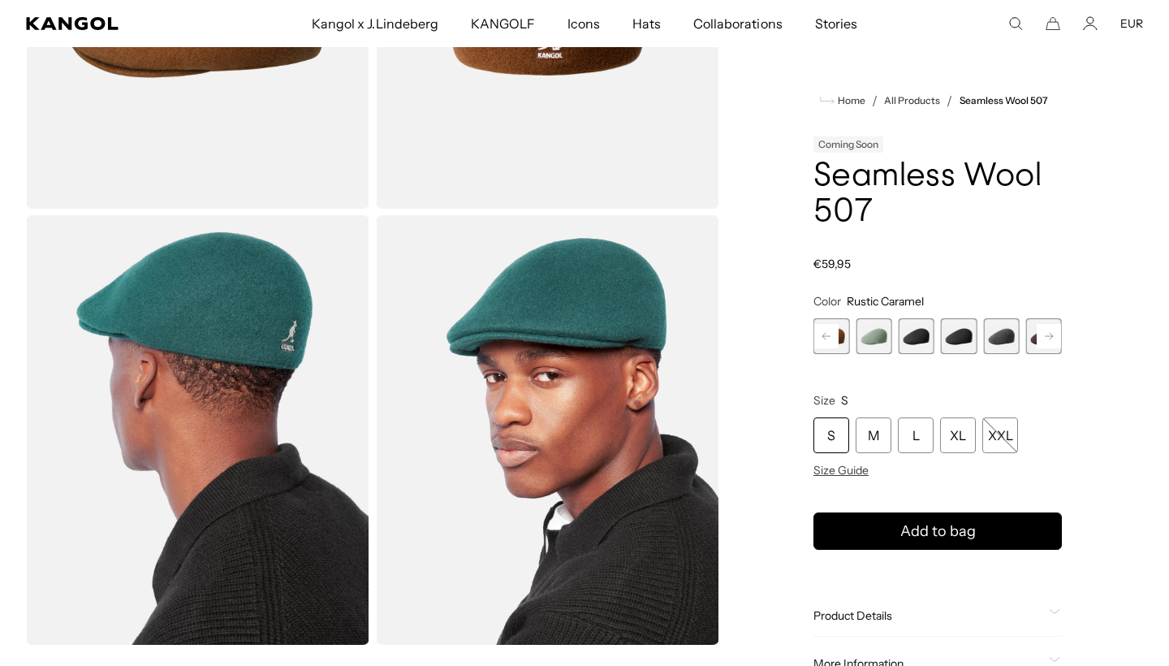
scroll to position [0, 334]
click at [958, 341] on span "5 of 9" at bounding box center [959, 336] width 36 height 36
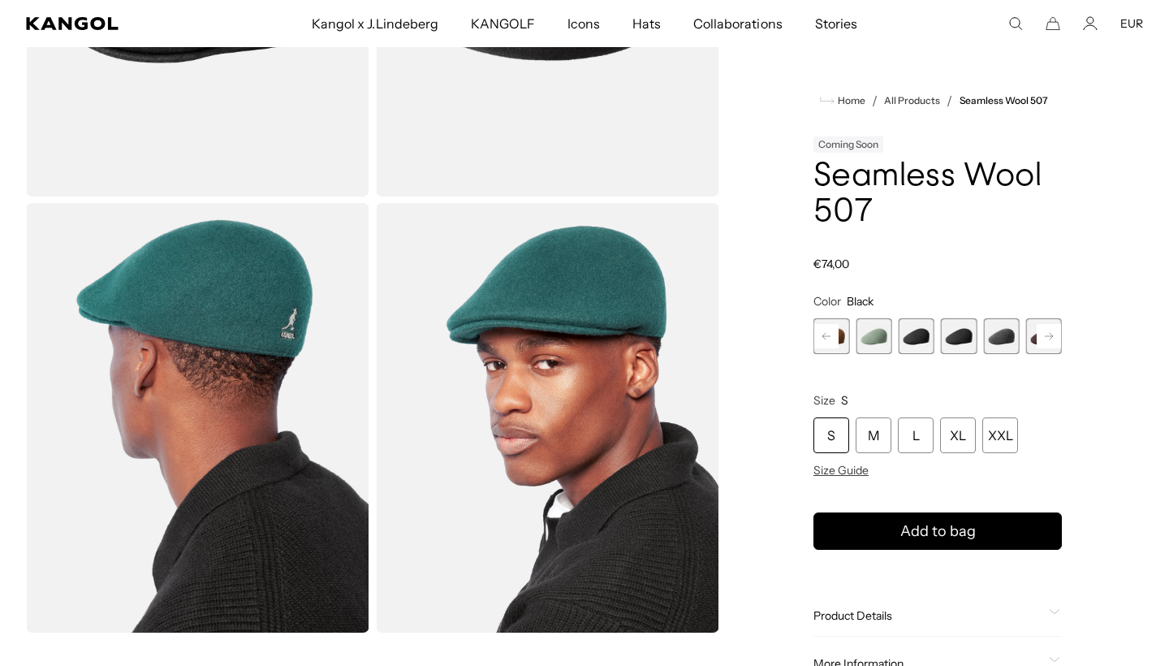
click at [1046, 339] on rect at bounding box center [1049, 336] width 24 height 24
click at [951, 330] on span "7 of 9" at bounding box center [959, 336] width 36 height 36
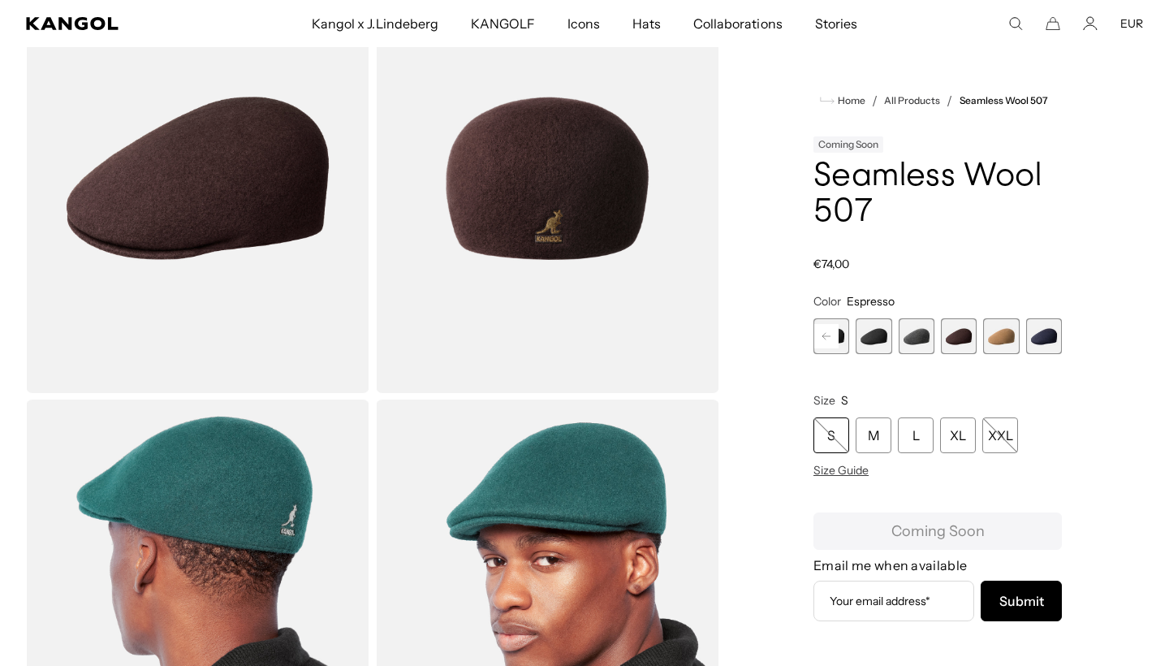
click at [820, 334] on rect at bounding box center [826, 336] width 24 height 24
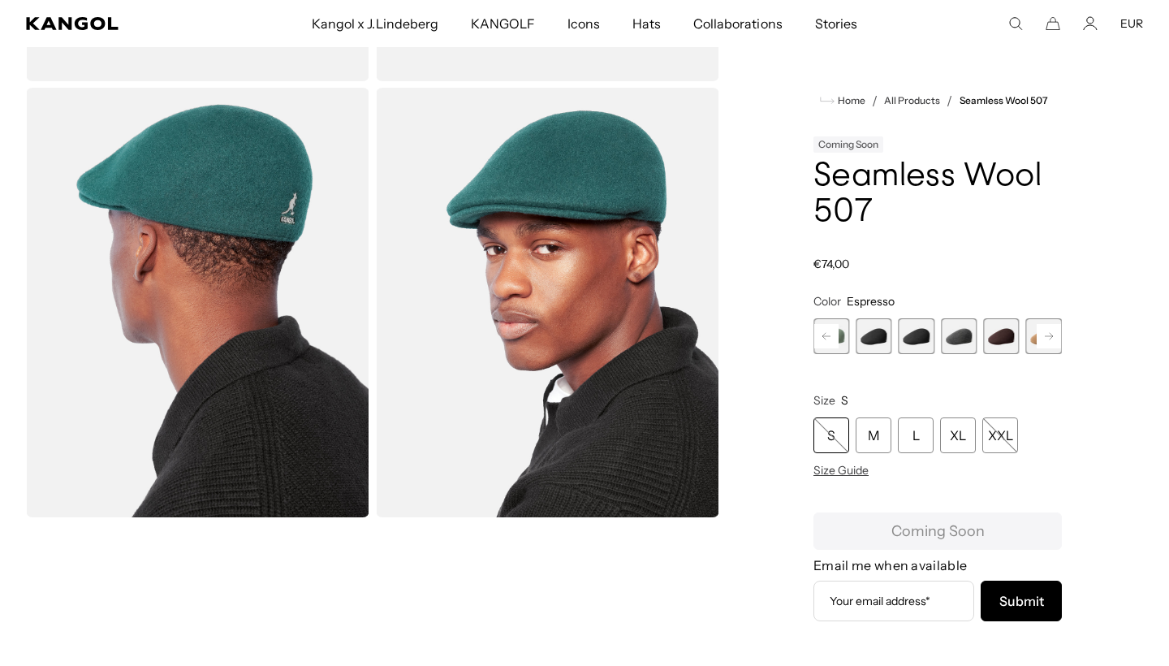
click at [878, 340] on span "4 of 9" at bounding box center [874, 336] width 36 height 36
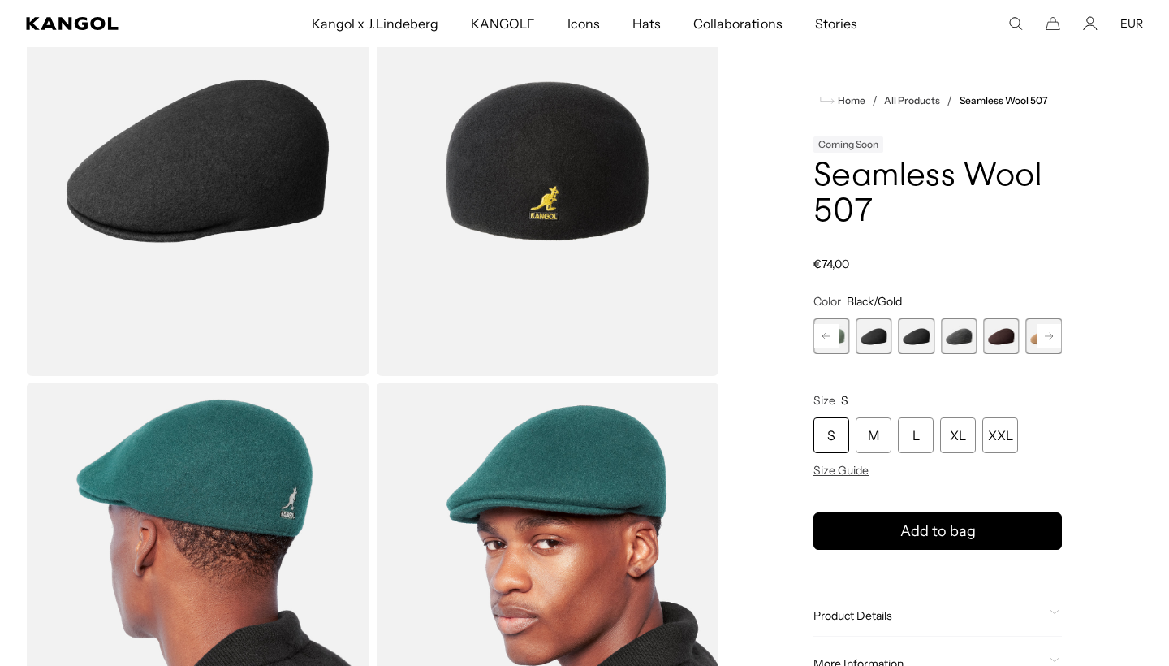
scroll to position [0, 334]
click at [912, 343] on span "5 of 9" at bounding box center [917, 336] width 36 height 36
click at [959, 341] on span "6 of 9" at bounding box center [959, 336] width 36 height 36
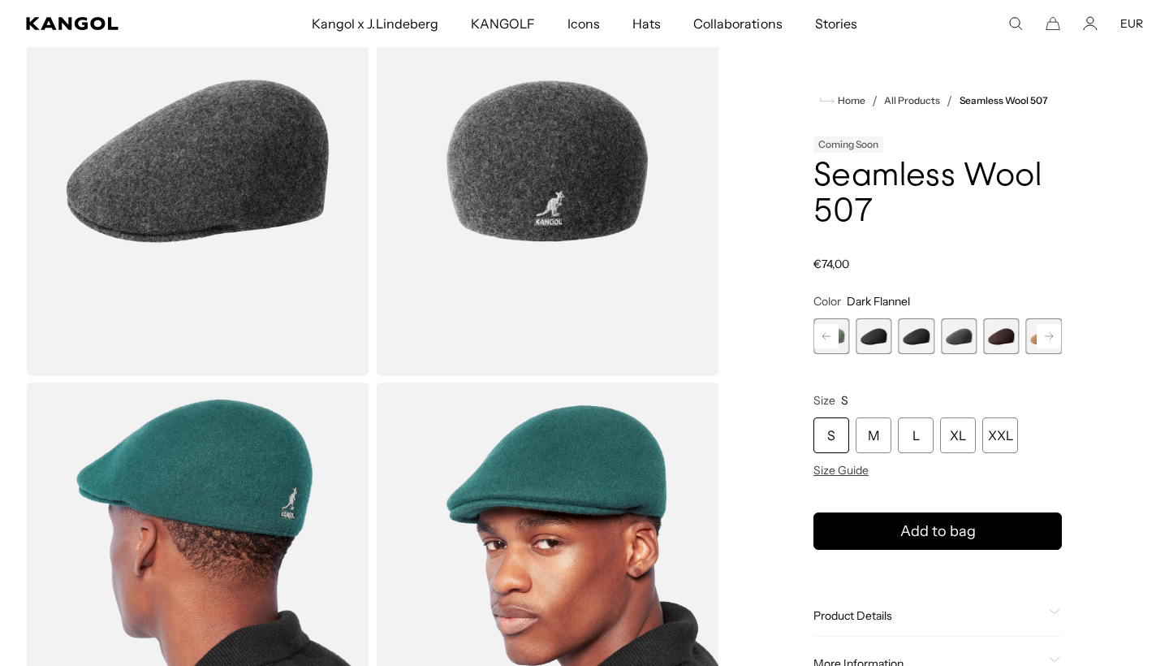
click at [993, 343] on span "7 of 9" at bounding box center [1001, 336] width 36 height 36
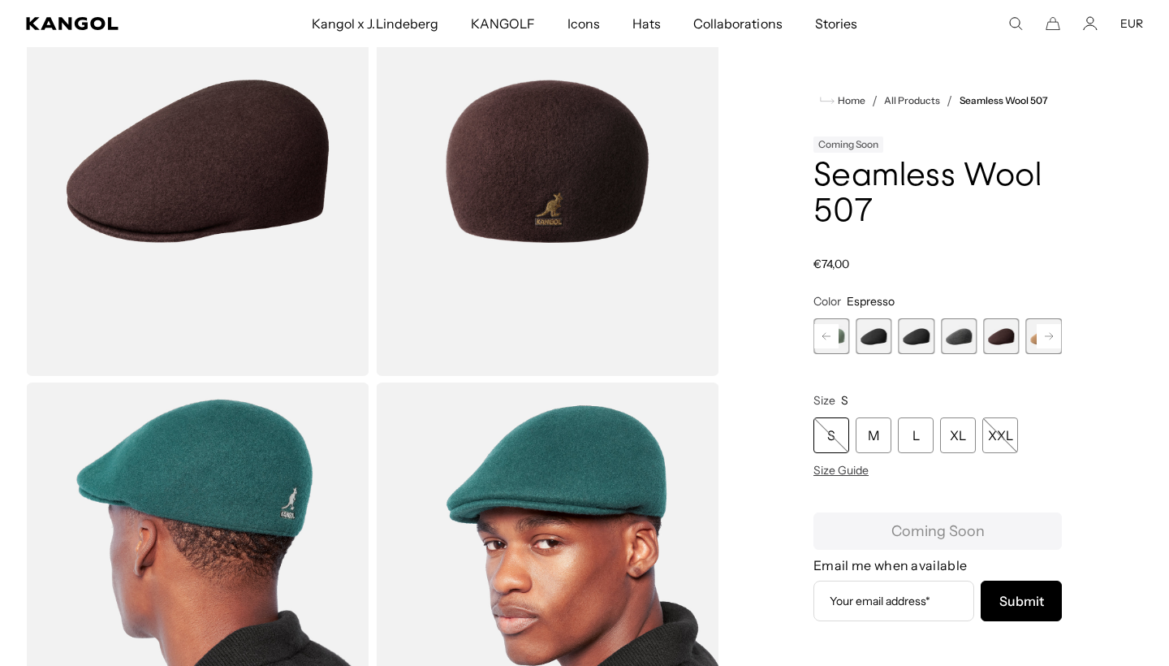
click at [1051, 344] on rect at bounding box center [1049, 336] width 24 height 24
click at [820, 336] on rect at bounding box center [826, 336] width 24 height 24
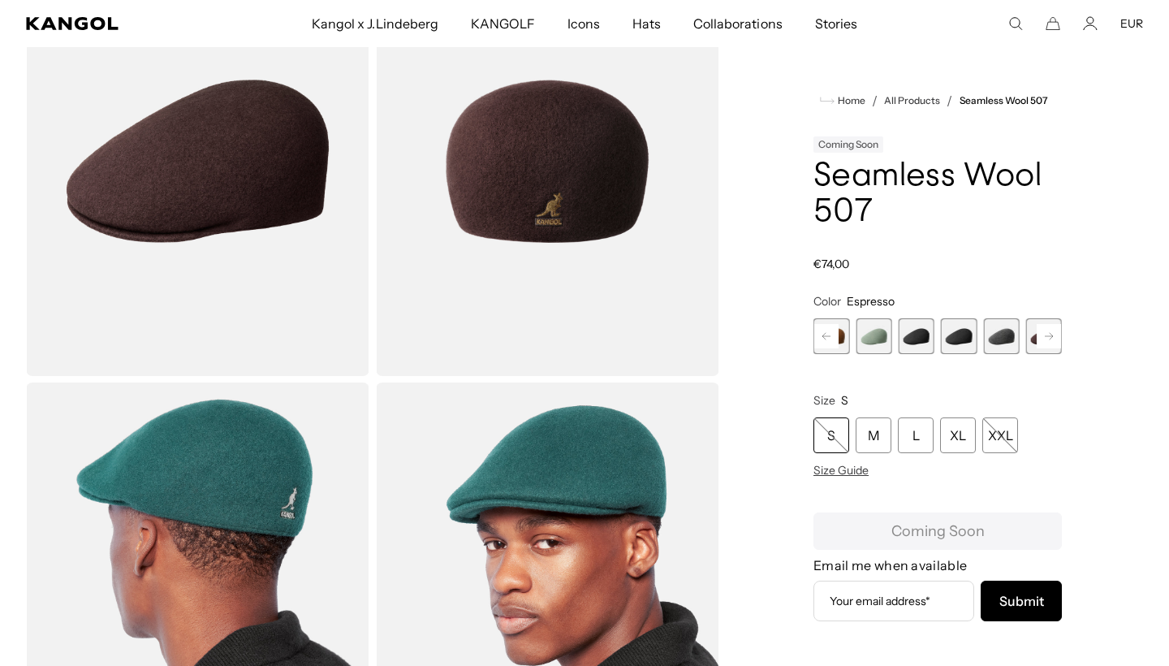
click at [819, 339] on rect at bounding box center [826, 336] width 24 height 24
click at [891, 341] on span "2 of 9" at bounding box center [874, 336] width 36 height 36
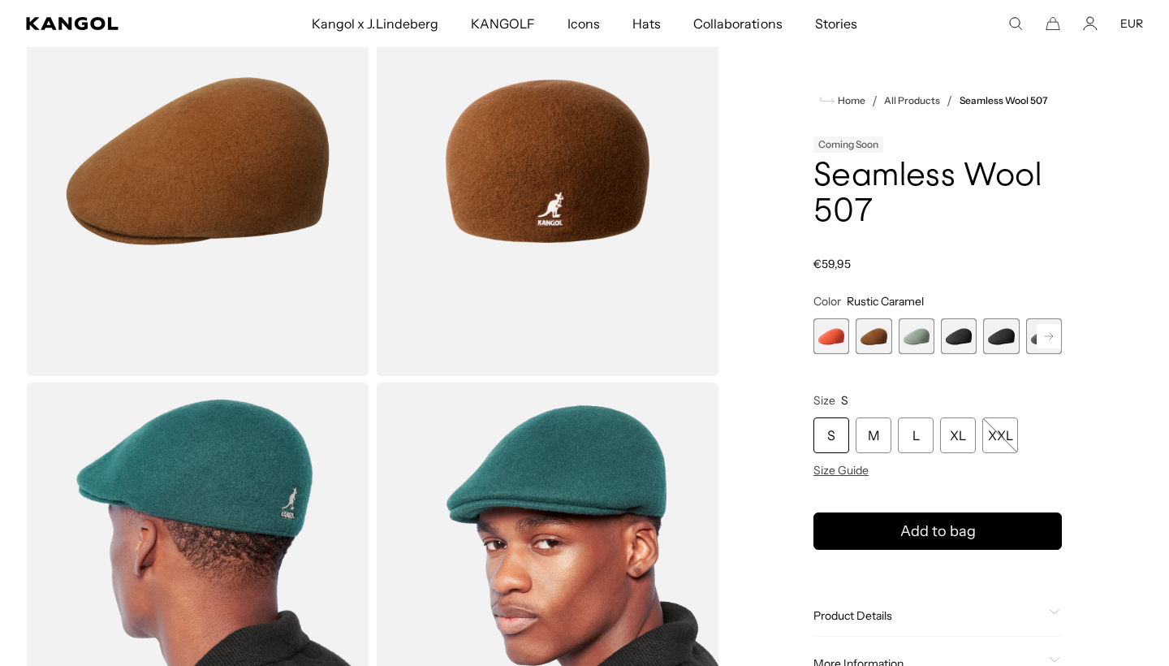
click at [835, 331] on span "1 of 9" at bounding box center [831, 336] width 36 height 36
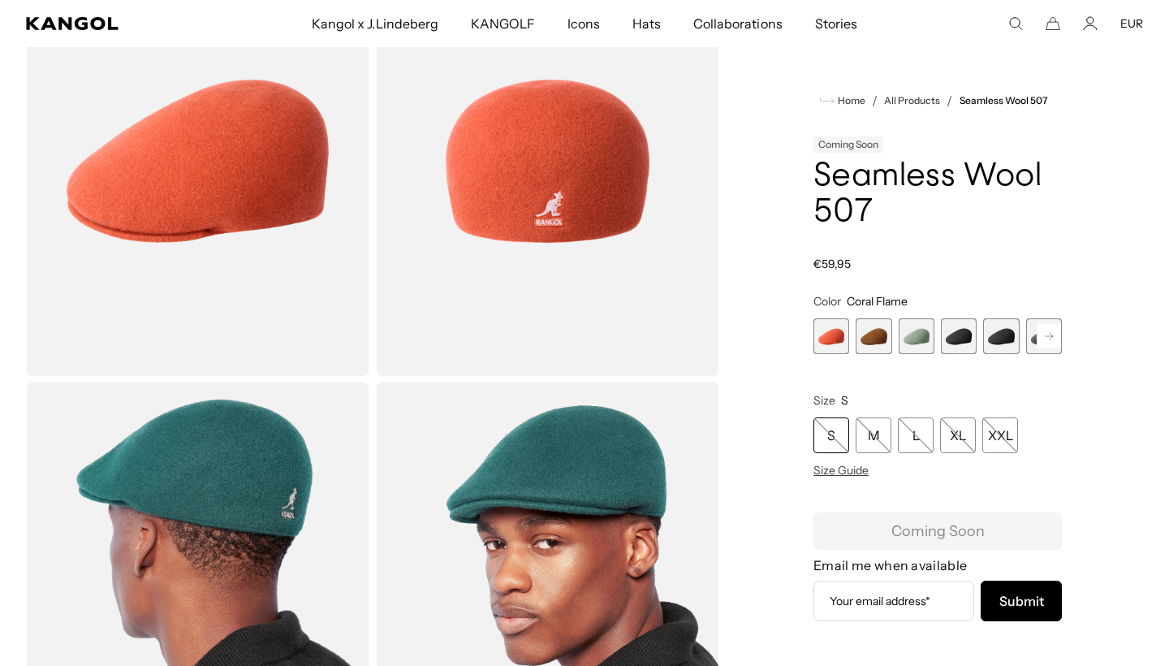
scroll to position [0, 334]
click at [970, 339] on span "4 of 9" at bounding box center [959, 336] width 36 height 36
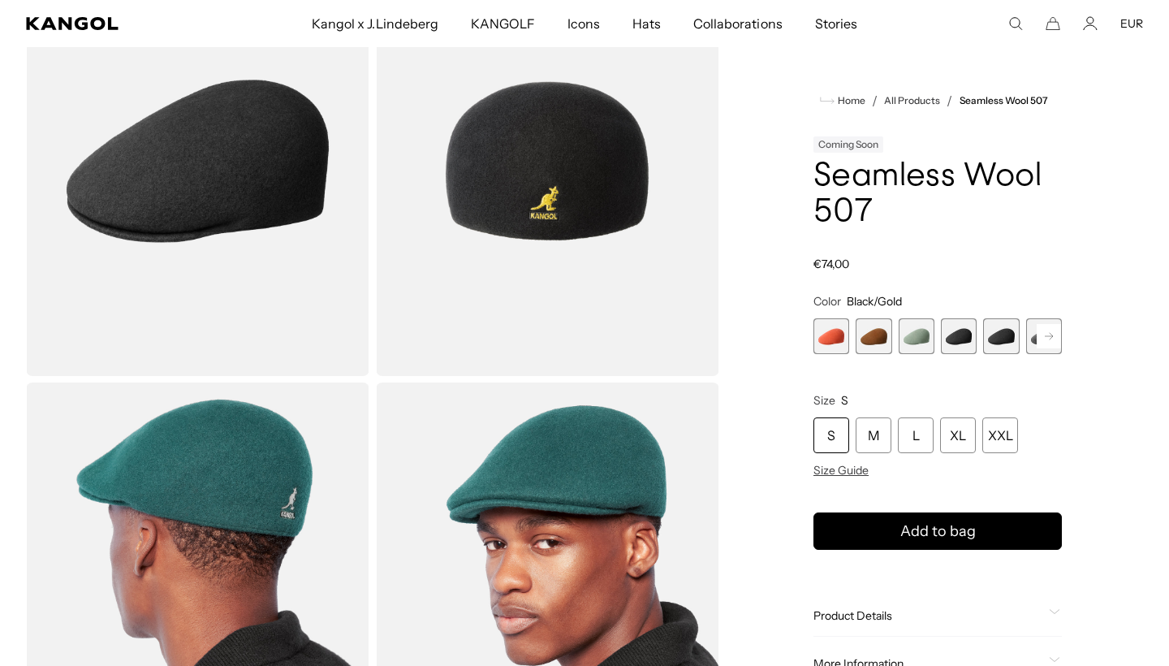
click at [994, 340] on span "5 of 9" at bounding box center [1001, 336] width 36 height 36
click at [1046, 342] on rect at bounding box center [1049, 336] width 24 height 24
click at [1008, 332] on span "6 of 9" at bounding box center [1001, 336] width 36 height 36
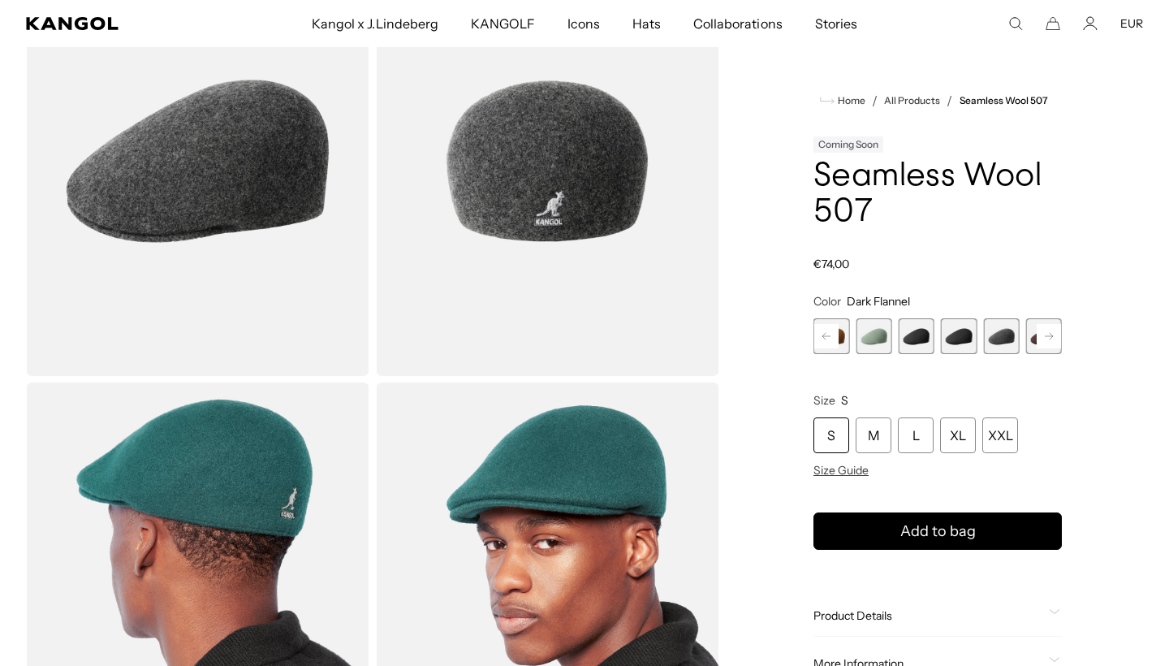
scroll to position [0, 334]
click at [1046, 332] on rect at bounding box center [1049, 336] width 24 height 24
click at [1007, 332] on span "7 of 9" at bounding box center [1001, 336] width 36 height 36
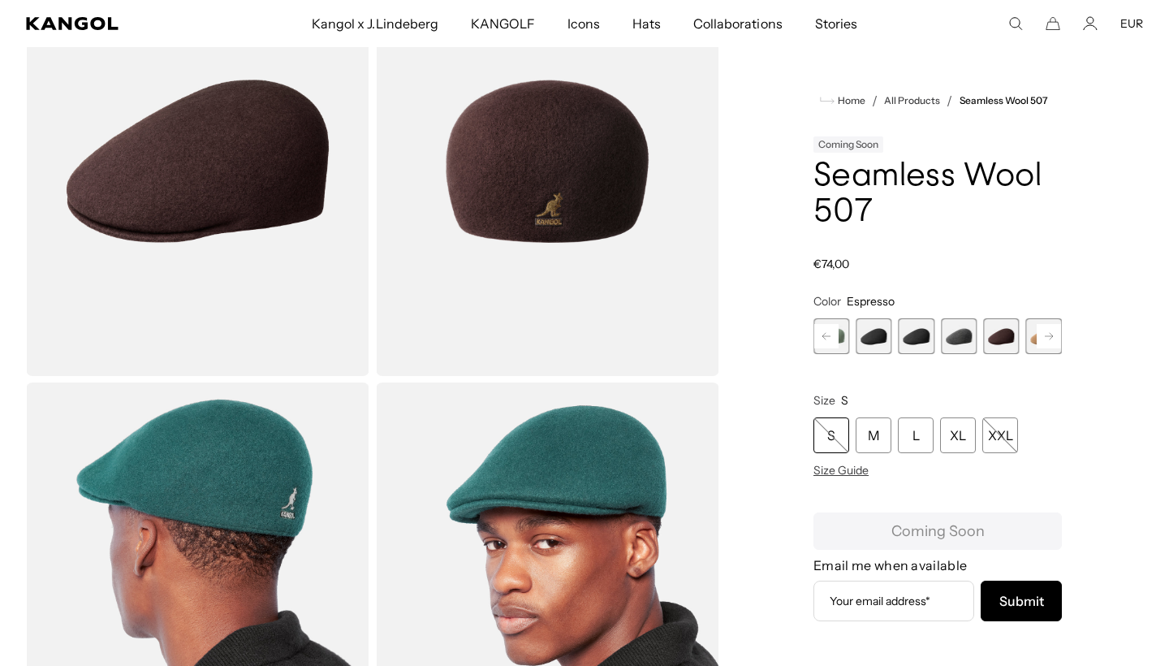
click at [1039, 334] on rect at bounding box center [1049, 336] width 24 height 24
click at [1008, 334] on span "8 of 9" at bounding box center [1001, 336] width 36 height 36
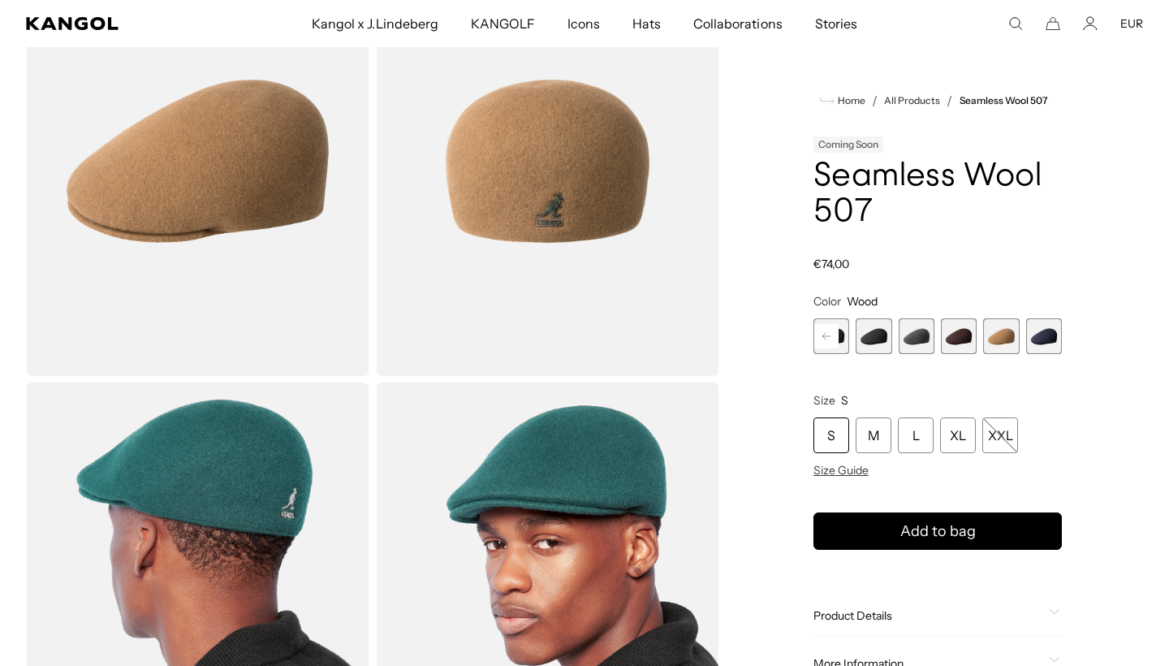
click at [1053, 334] on span "9 of 9" at bounding box center [1044, 336] width 36 height 36
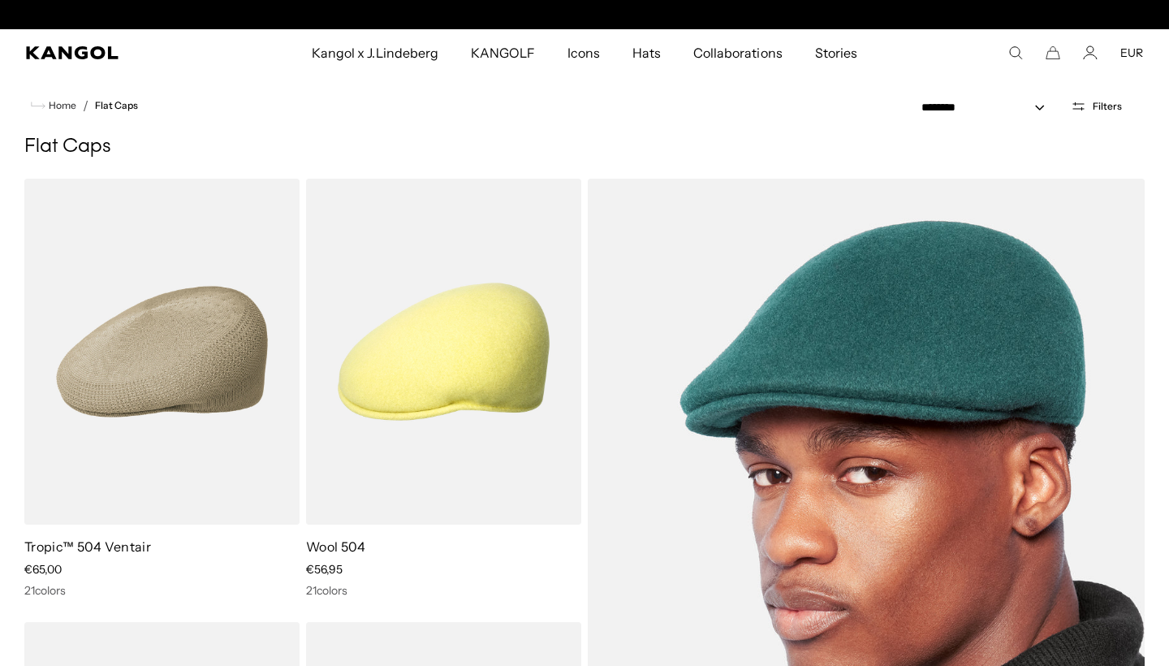
scroll to position [0, 334]
click at [704, 386] on img at bounding box center [866, 573] width 557 height 788
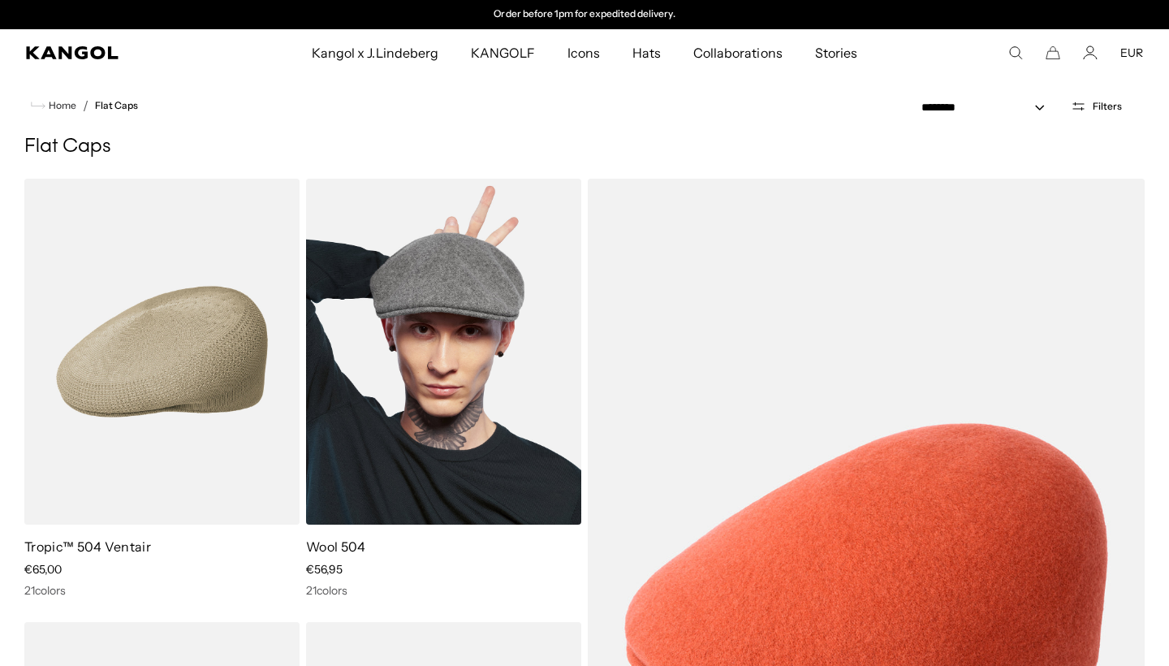
click at [388, 418] on img at bounding box center [443, 352] width 275 height 346
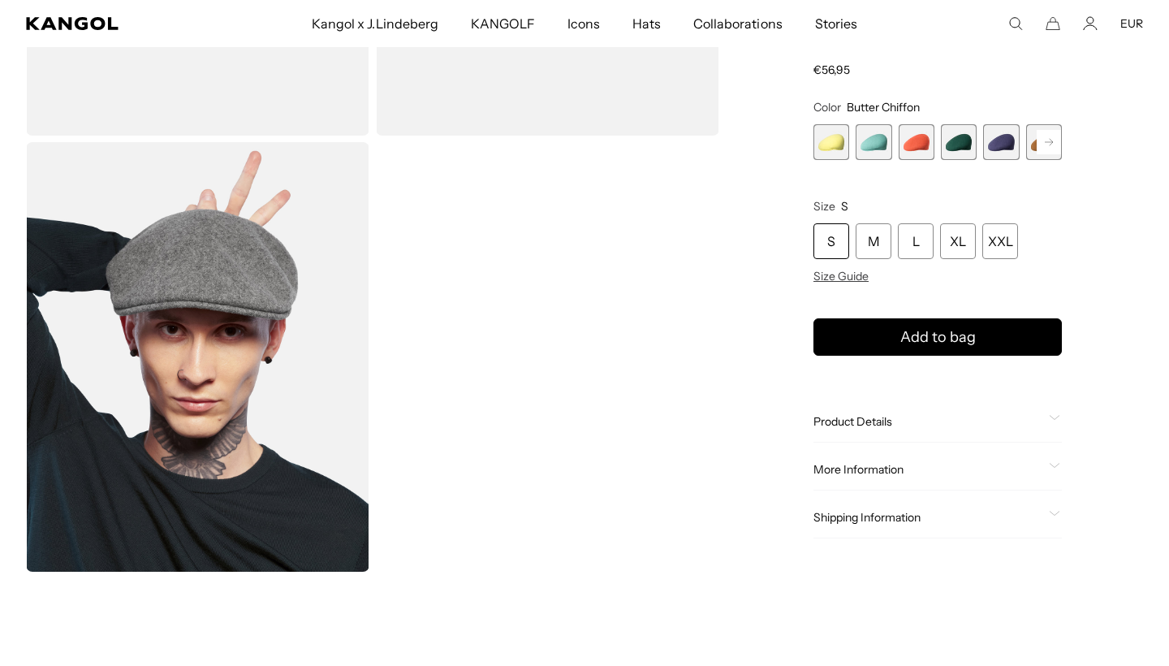
click at [1002, 141] on span "5 of 21" at bounding box center [1001, 142] width 36 height 36
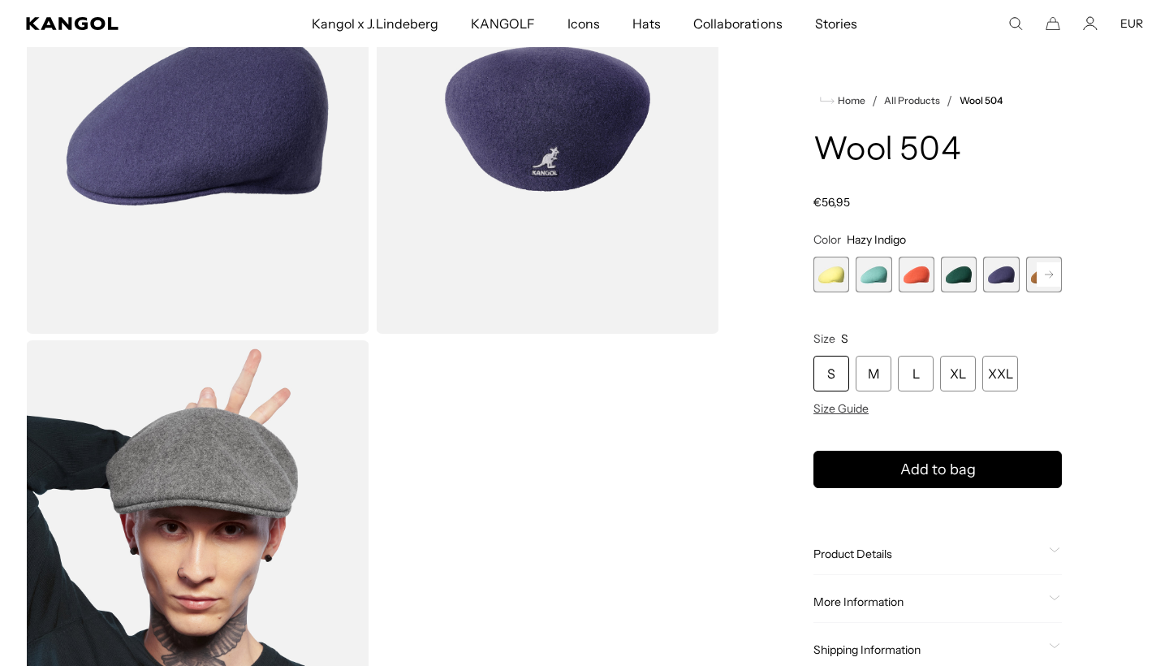
scroll to position [0, 334]
click at [1046, 276] on rect at bounding box center [1049, 274] width 24 height 24
click at [999, 282] on span "6 of 21" at bounding box center [1001, 275] width 36 height 36
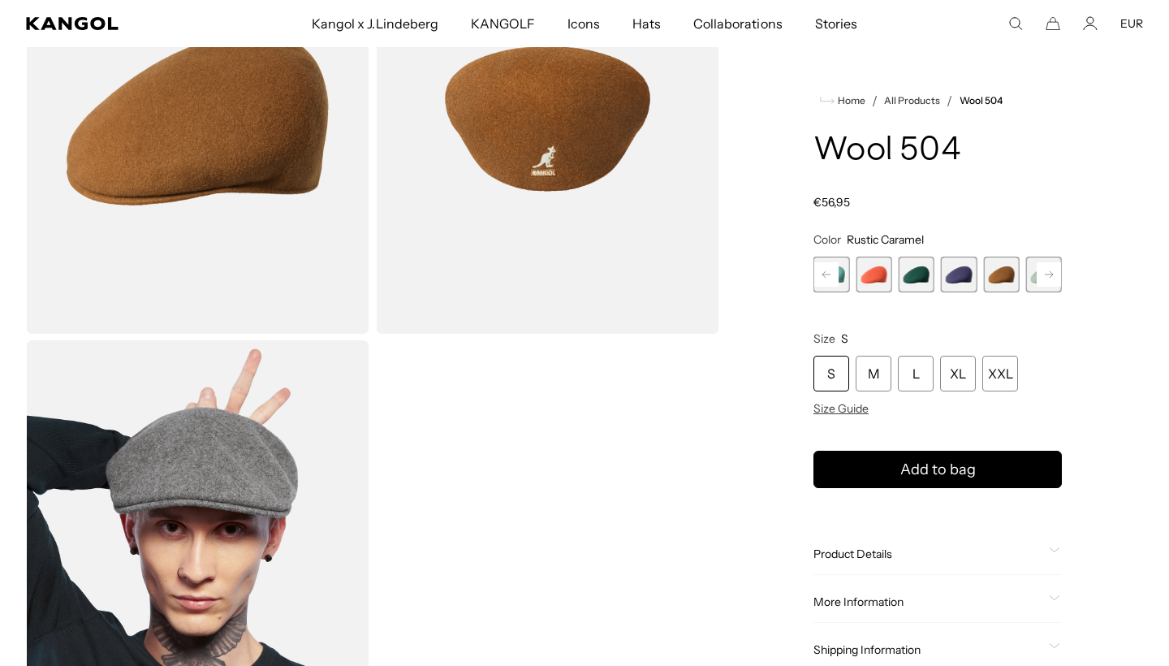
click at [1050, 276] on rect at bounding box center [1049, 274] width 24 height 24
click at [1005, 278] on span "7 of 21" at bounding box center [1001, 275] width 36 height 36
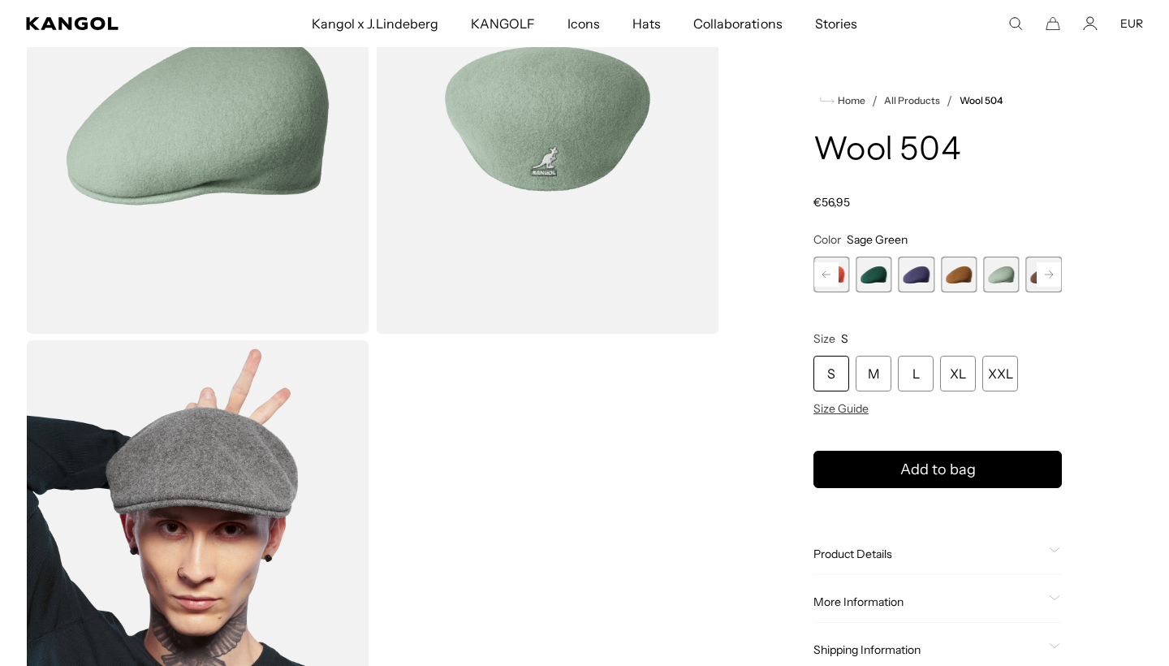
click at [1048, 277] on rect at bounding box center [1049, 274] width 24 height 24
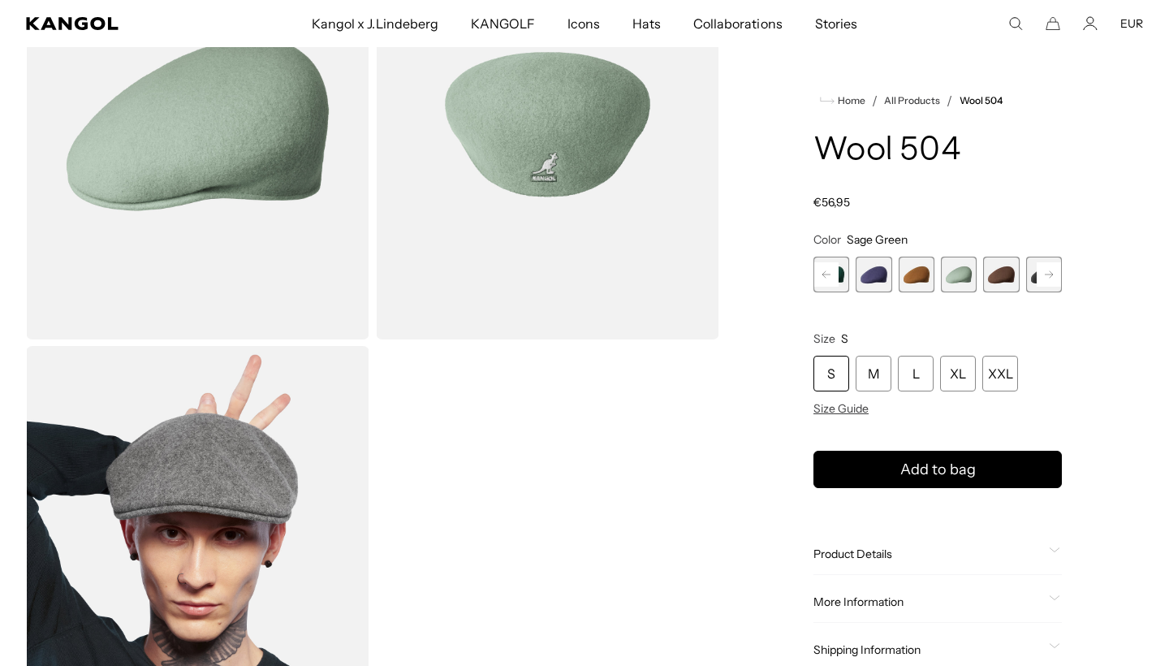
click at [1003, 274] on span "8 of 21" at bounding box center [1001, 275] width 36 height 36
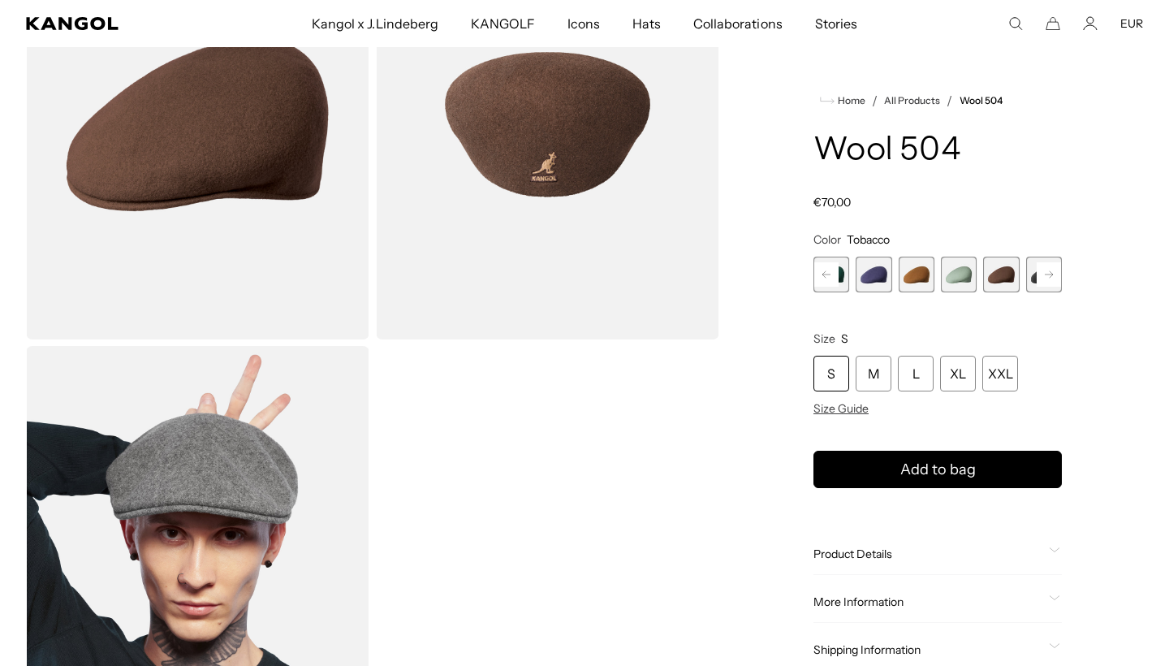
click at [1046, 276] on rect at bounding box center [1049, 274] width 24 height 24
click at [1013, 271] on span "9 of 21" at bounding box center [1001, 275] width 36 height 36
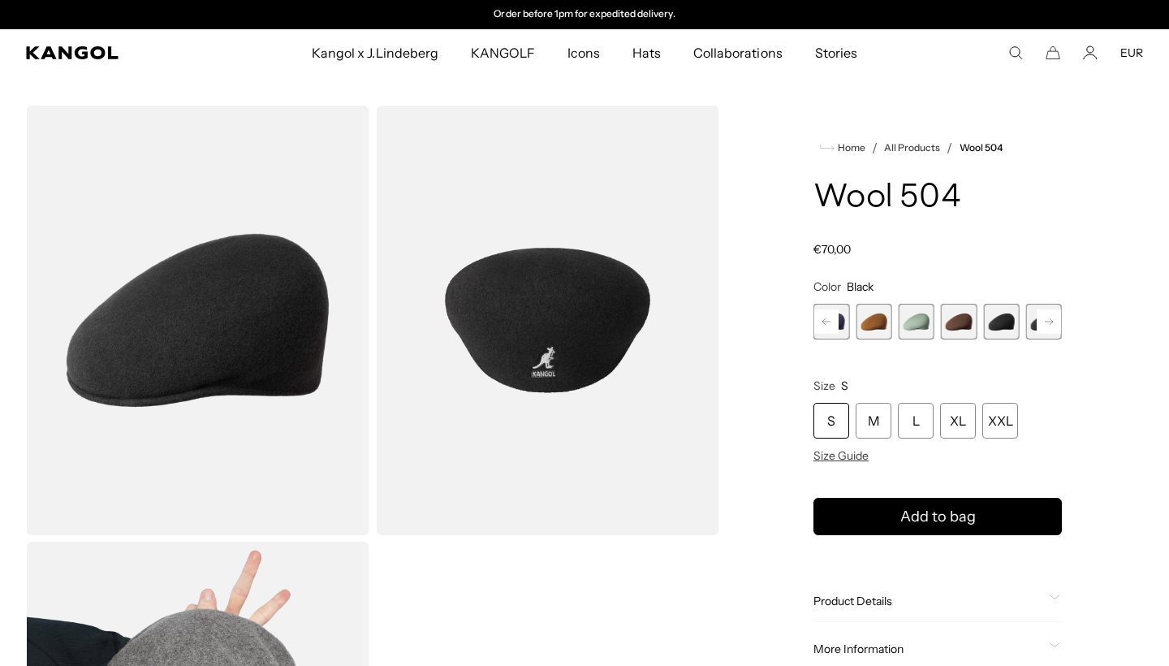
click at [994, 326] on span "9 of 21" at bounding box center [1001, 322] width 36 height 36
click at [1009, 322] on span "9 of 21" at bounding box center [1001, 322] width 36 height 36
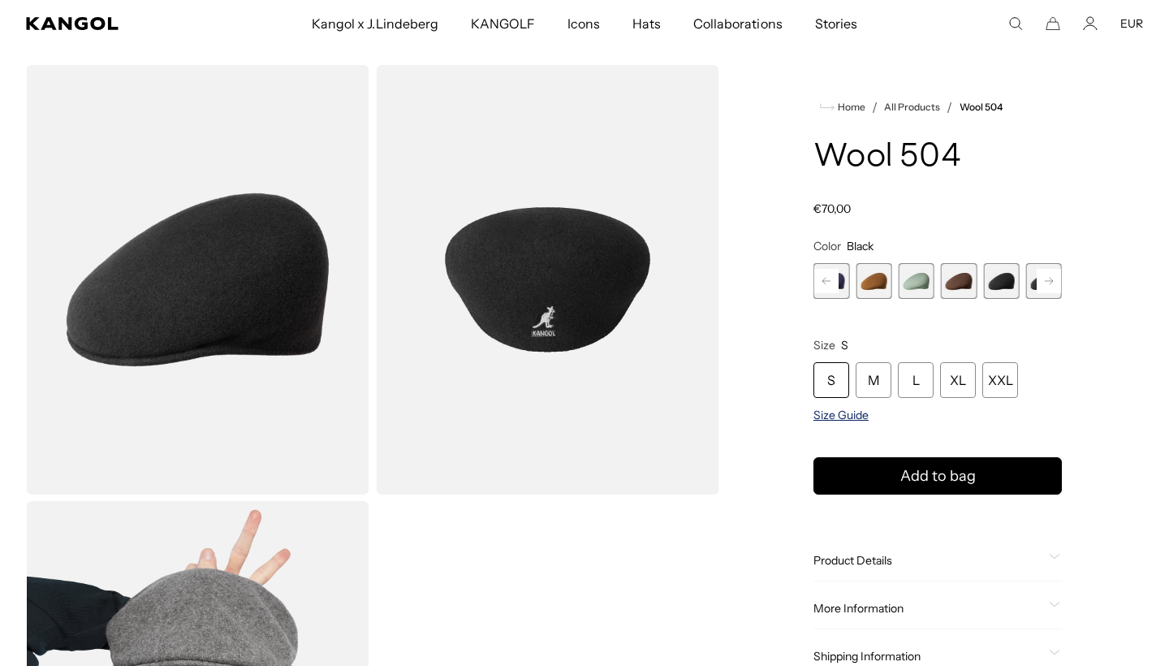
click at [825, 416] on span "Size Guide" at bounding box center [840, 415] width 55 height 15
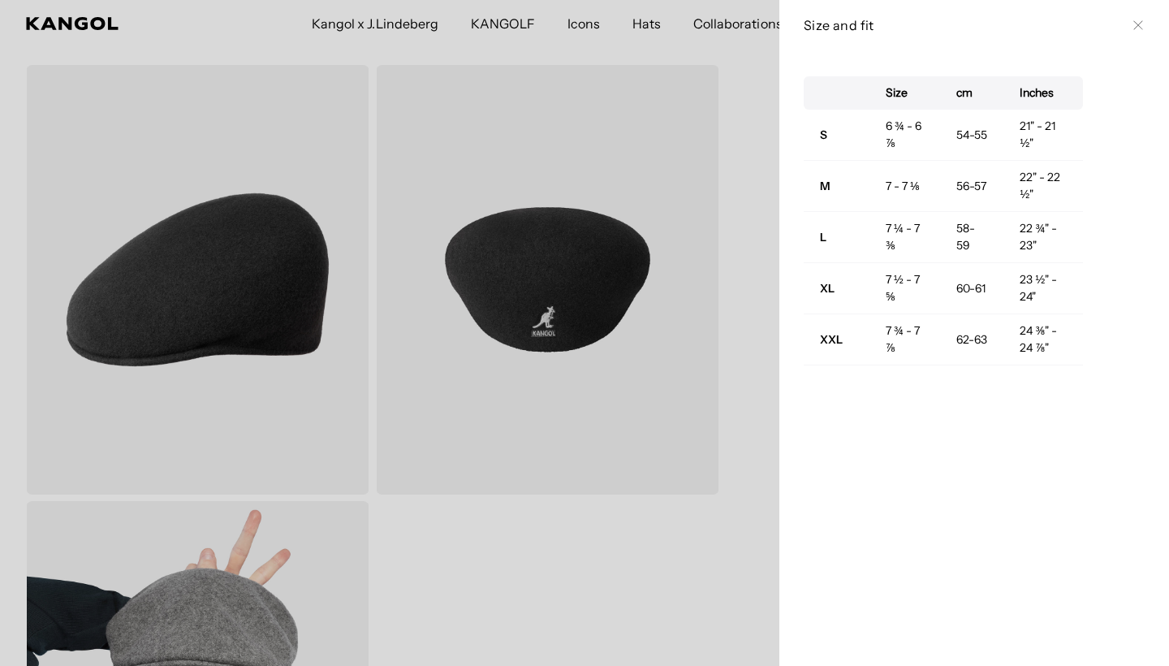
click at [731, 239] on div at bounding box center [584, 333] width 1169 height 666
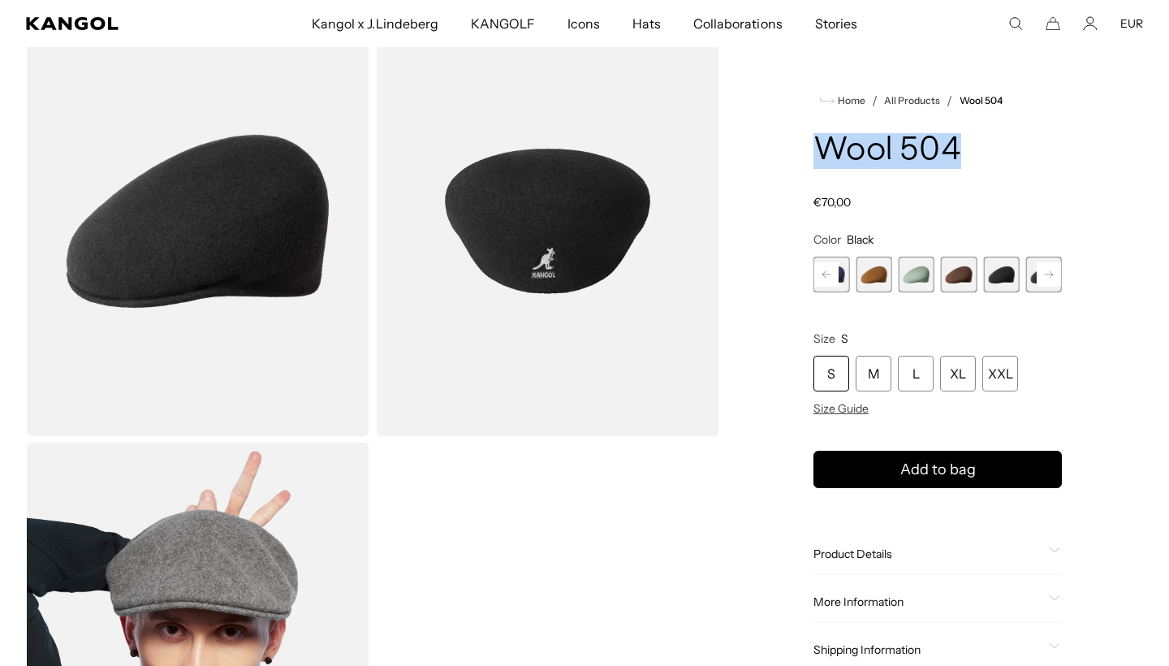
drag, startPoint x: 816, startPoint y: 158, endPoint x: 960, endPoint y: 159, distance: 143.7
click at [960, 159] on h1 "Wool 504" at bounding box center [937, 151] width 248 height 36
copy h1 "Wool 504"
